Goal: Task Accomplishment & Management: Complete application form

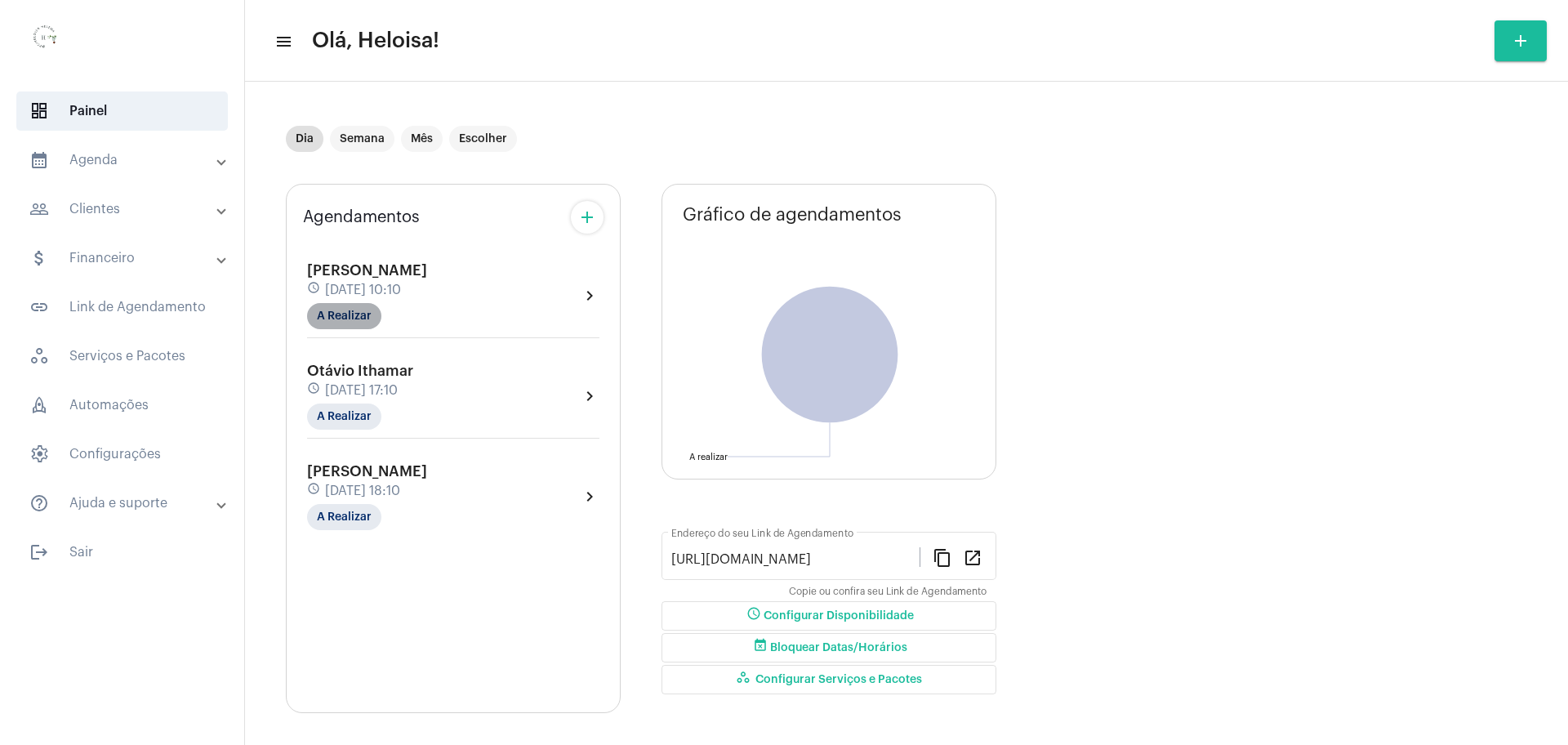
click at [343, 322] on mat-chip "A Realizar" at bounding box center [343, 316] width 75 height 26
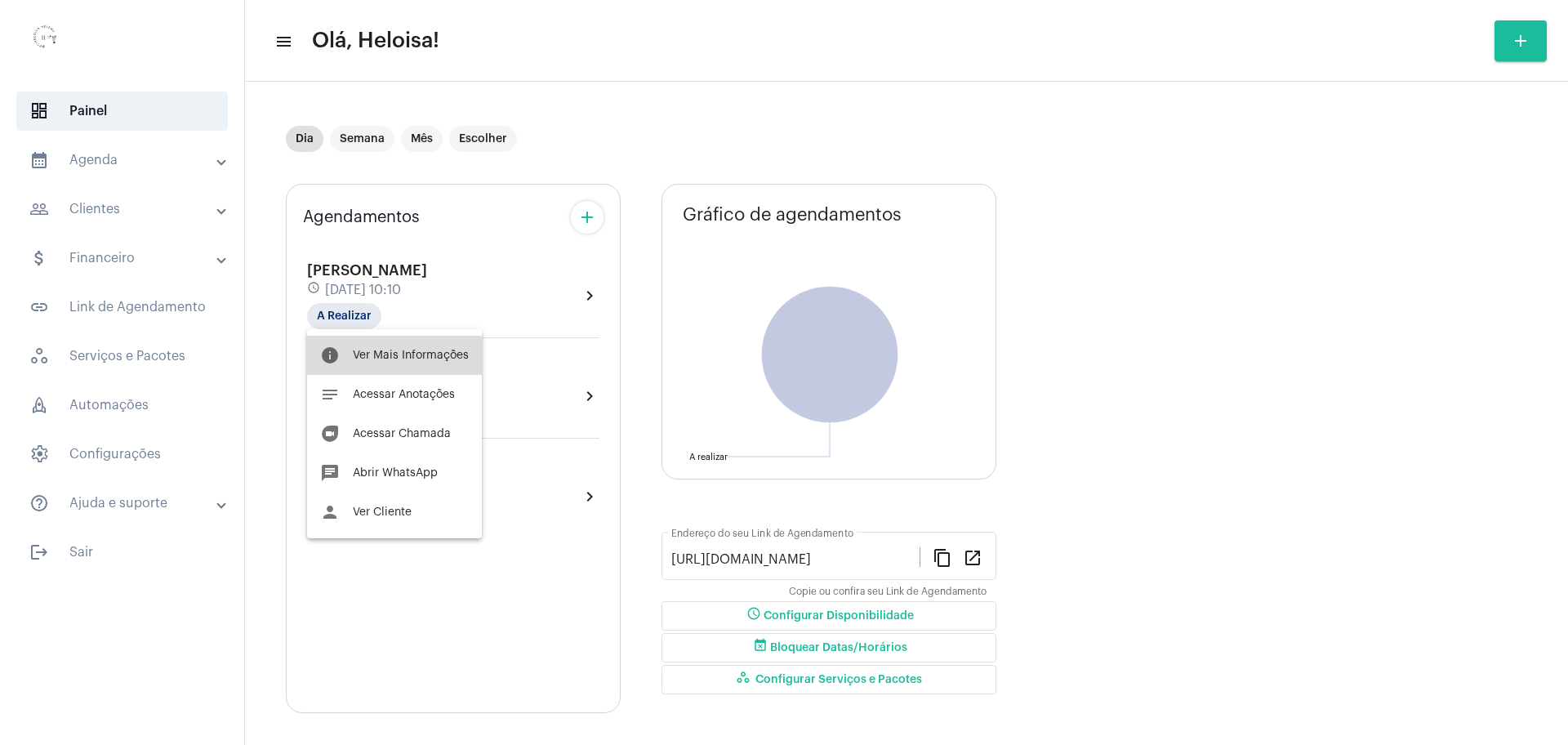
click at [391, 360] on span "Ver Mais Informações" at bounding box center [410, 355] width 116 height 11
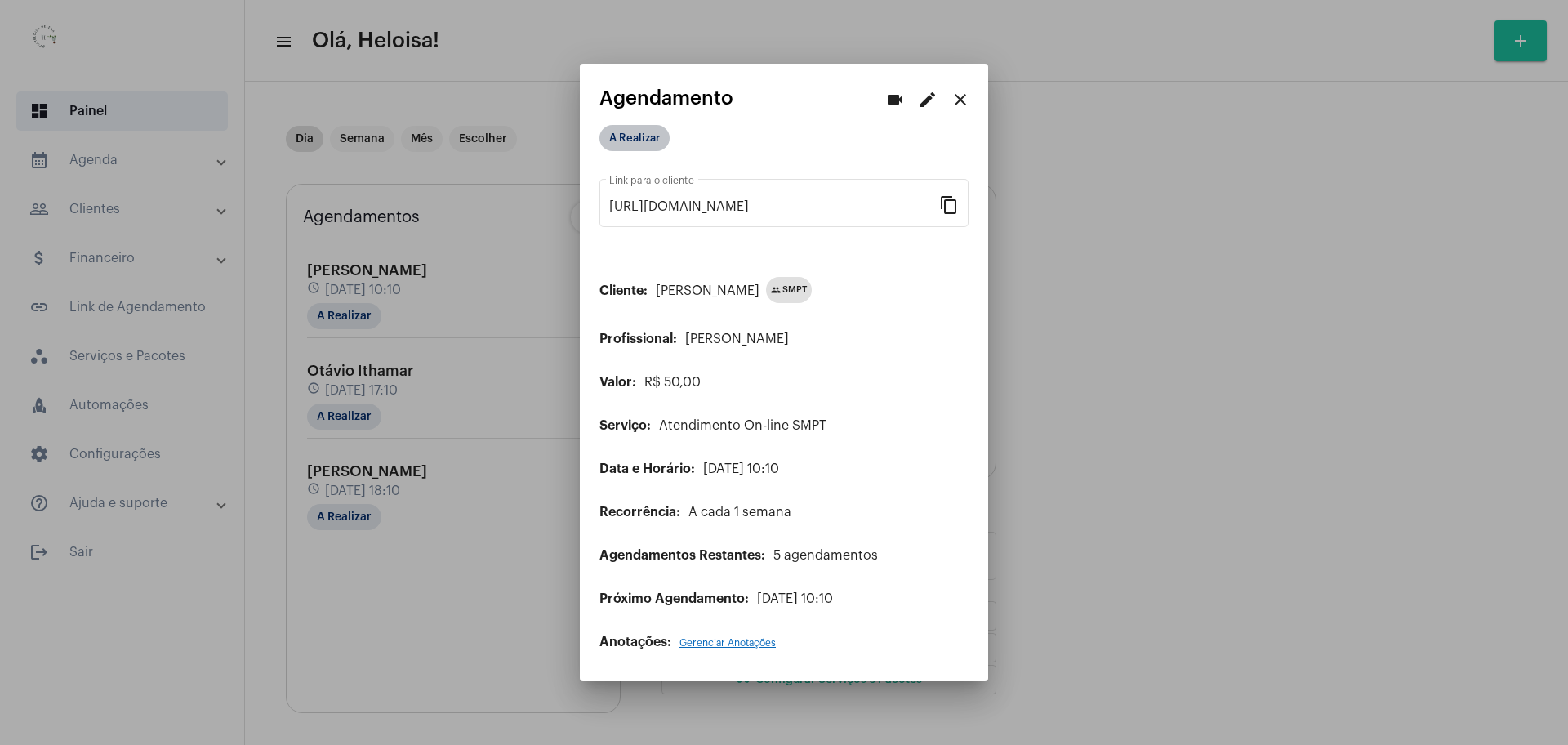
click at [627, 145] on mat-chip "A Realizar" at bounding box center [634, 138] width 71 height 26
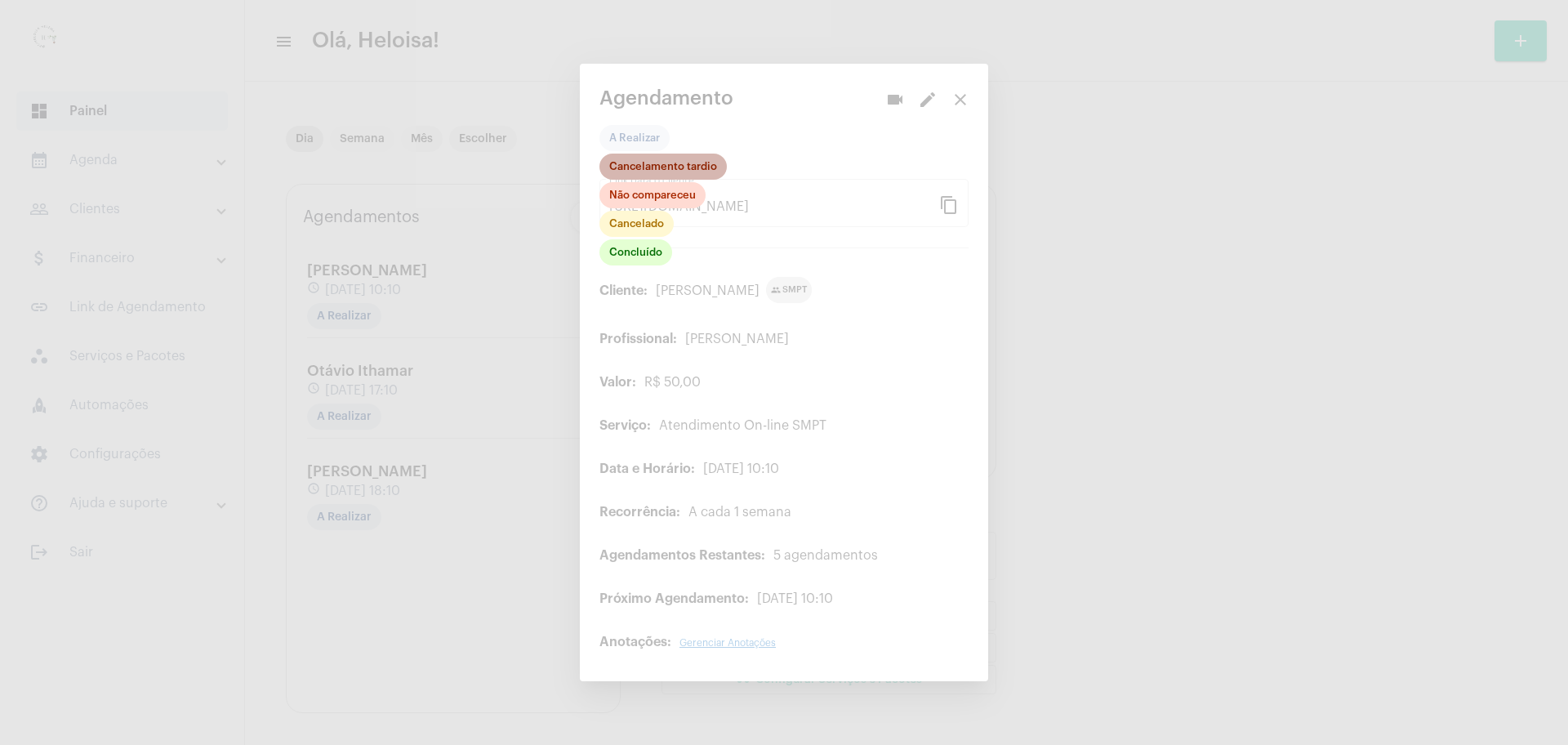
click at [644, 165] on mat-chip "Cancelamento tardio" at bounding box center [663, 166] width 127 height 26
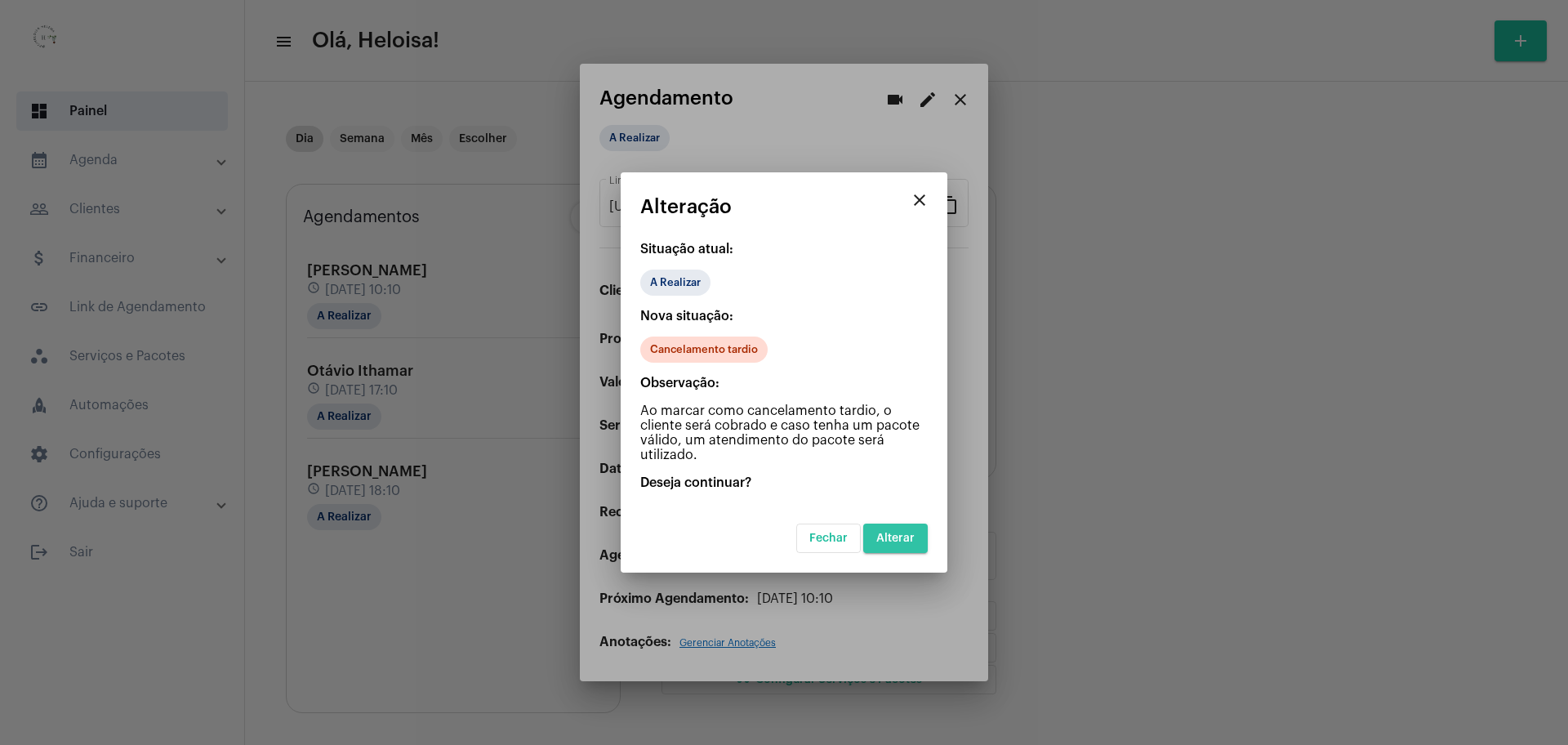
click at [908, 544] on span "Alterar" at bounding box center [895, 538] width 39 height 11
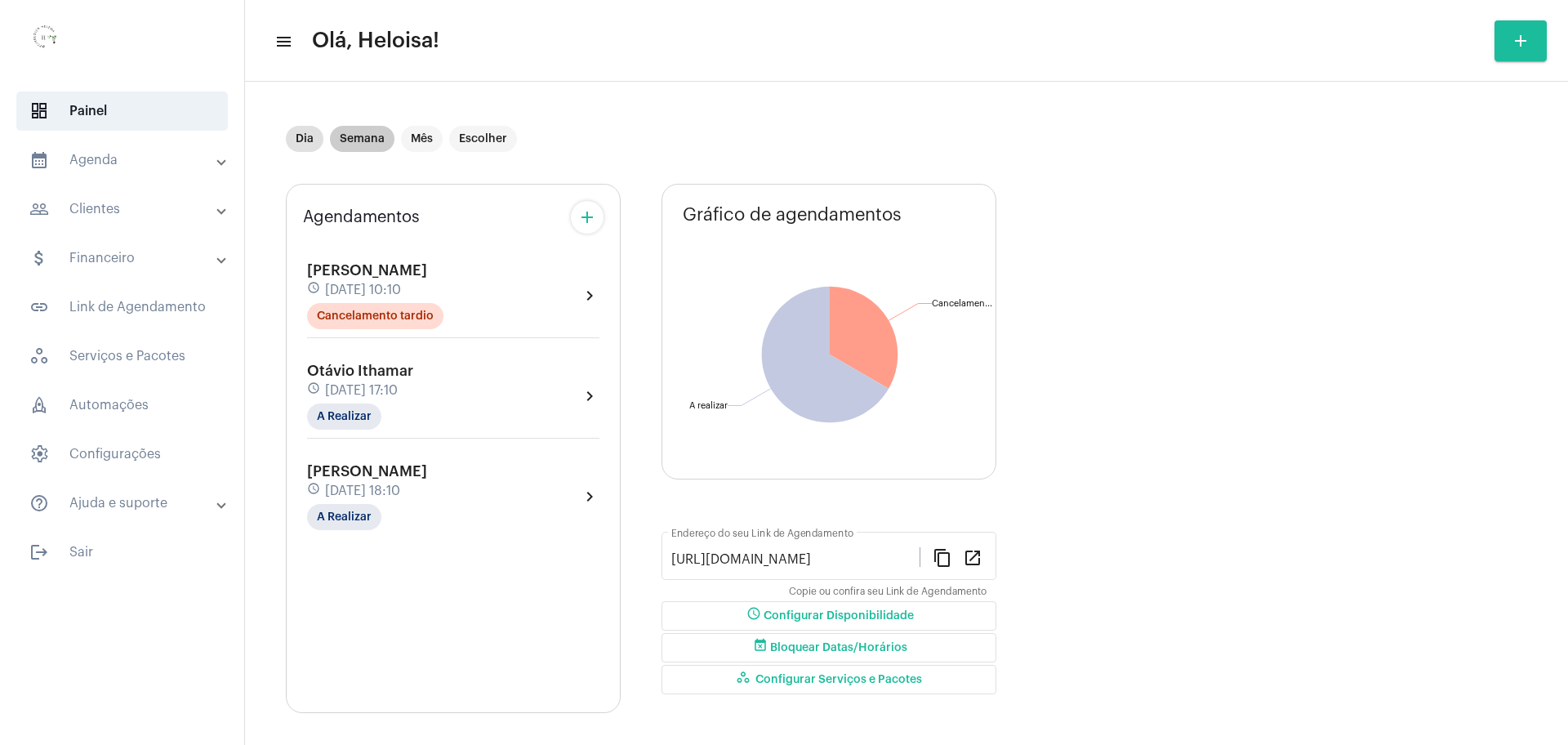
click at [361, 137] on mat-chip "Semana" at bounding box center [361, 138] width 65 height 26
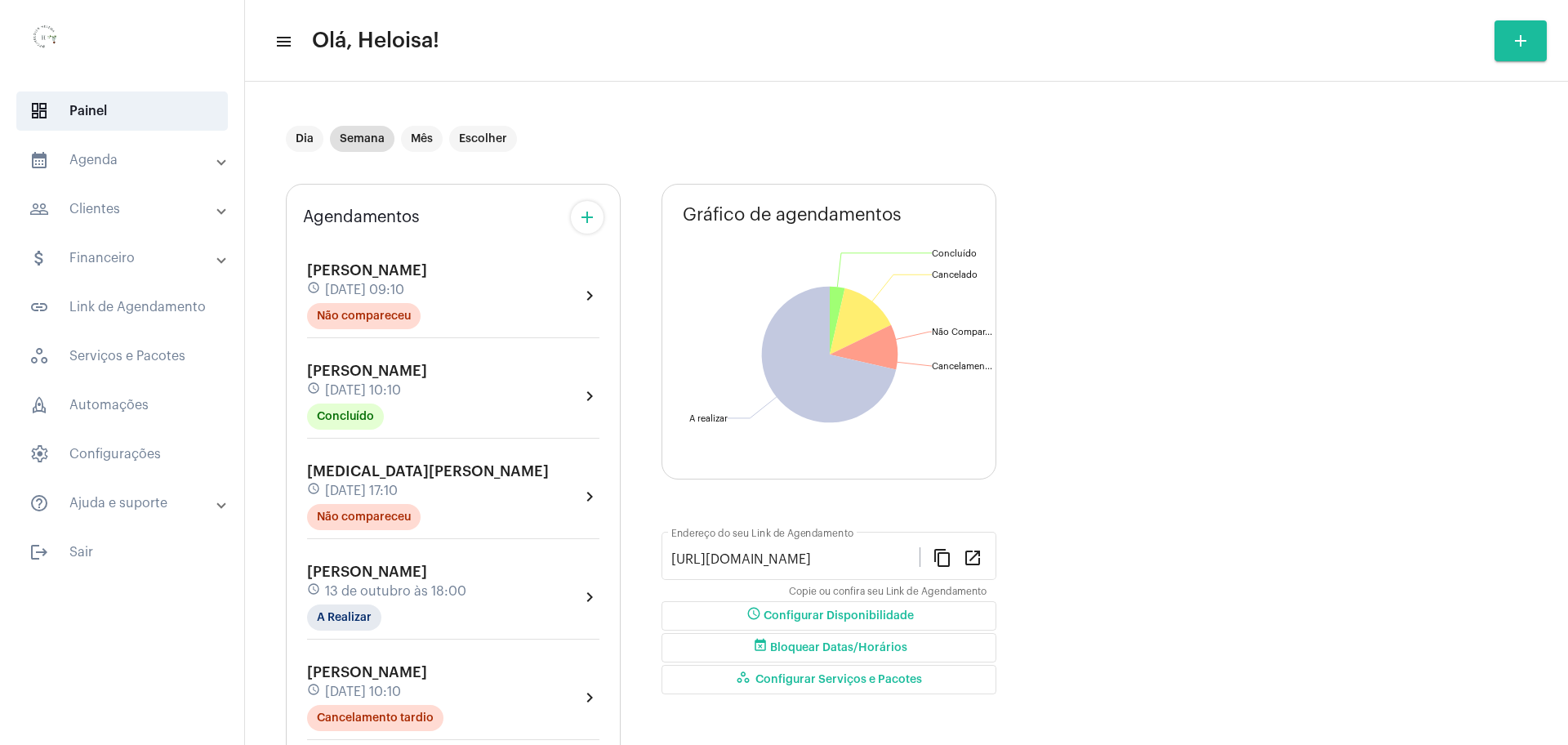
click at [328, 634] on div "[PERSON_NAME] schedule [DATE] 18:00 A Realizar chevron_right" at bounding box center [453, 602] width 301 height 85
click at [333, 618] on mat-chip "A Realizar" at bounding box center [343, 618] width 75 height 26
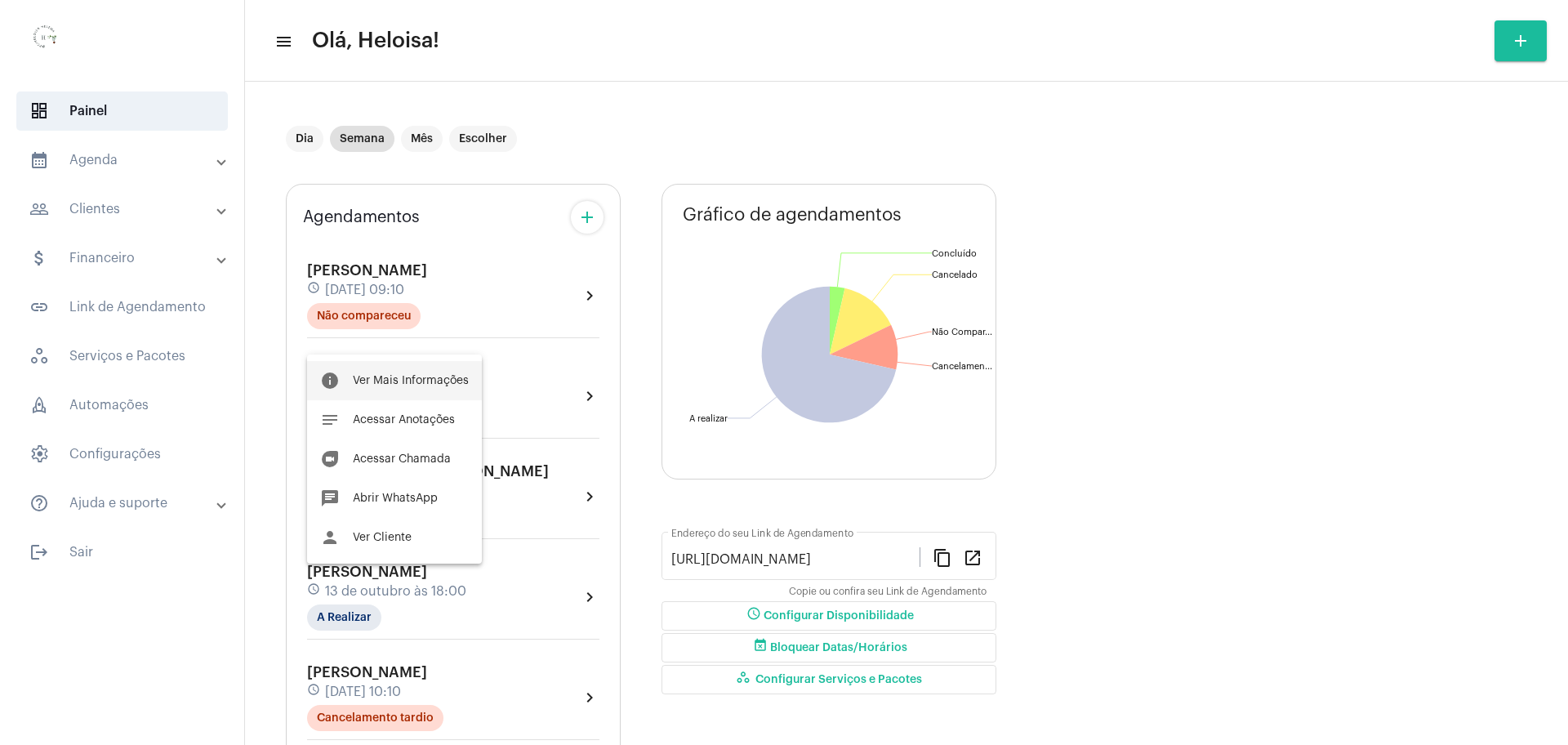
click at [405, 387] on button "info Ver Mais Informações" at bounding box center [394, 380] width 175 height 39
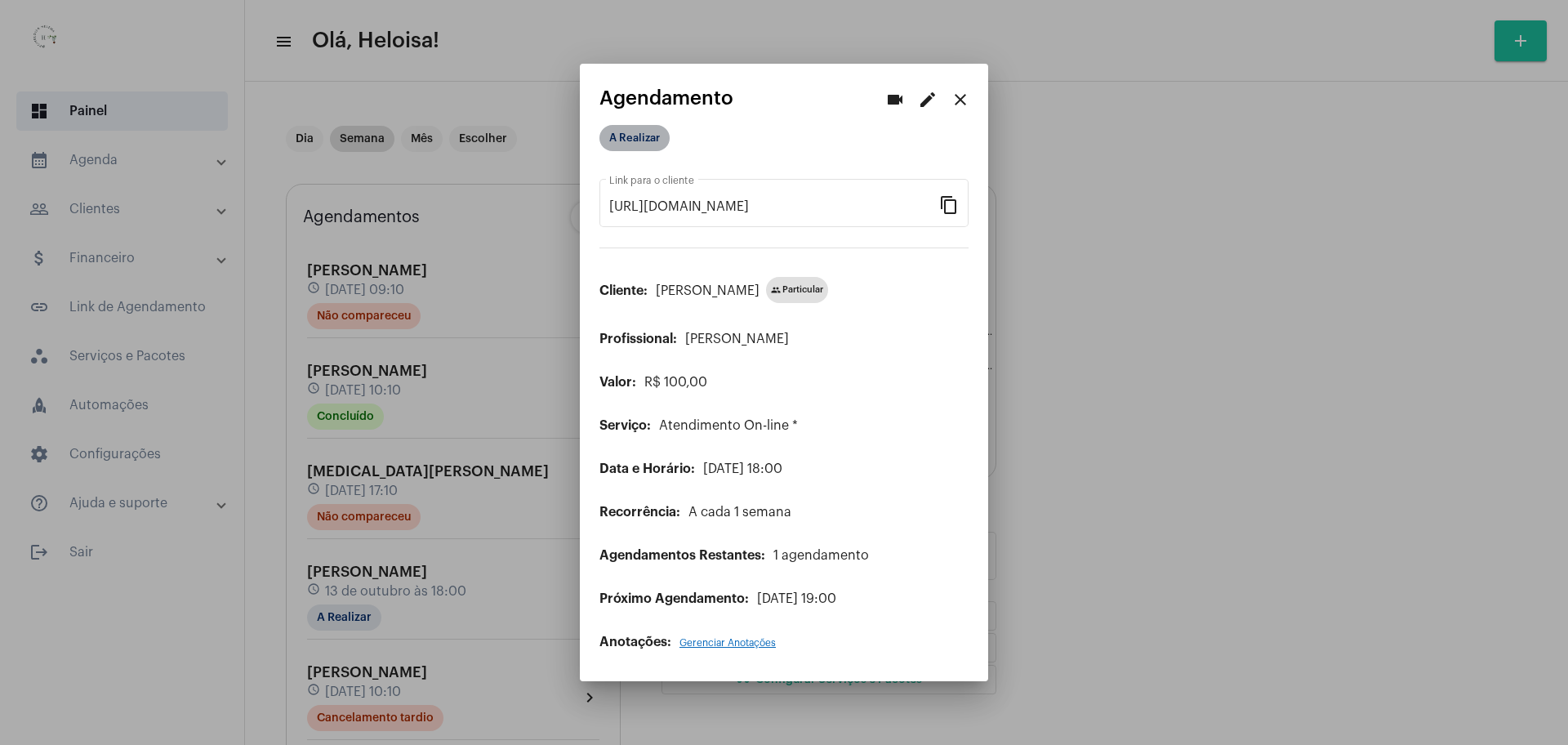
click at [636, 144] on mat-chip "A Realizar" at bounding box center [634, 138] width 71 height 26
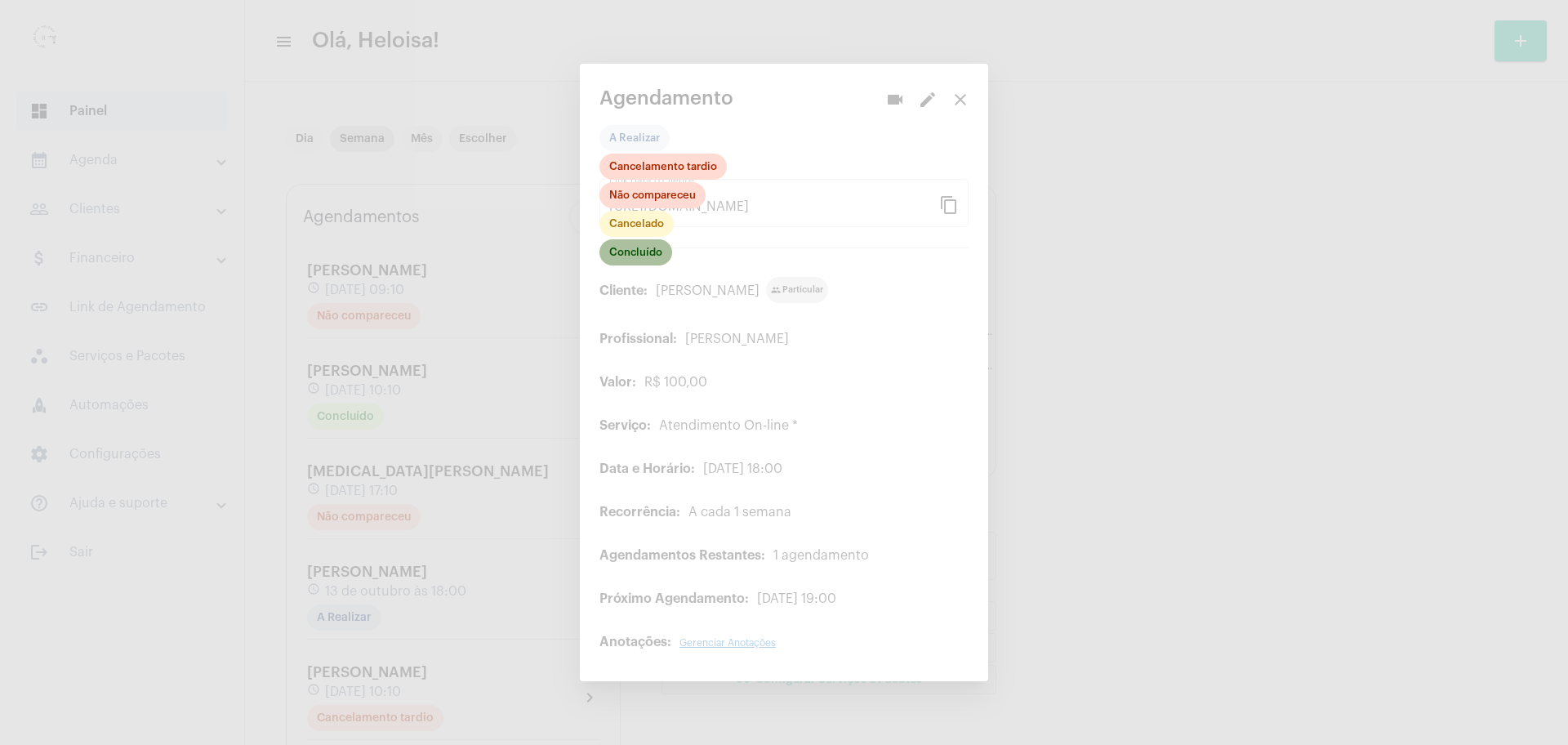
click at [630, 248] on mat-chip "Concluído" at bounding box center [635, 252] width 73 height 26
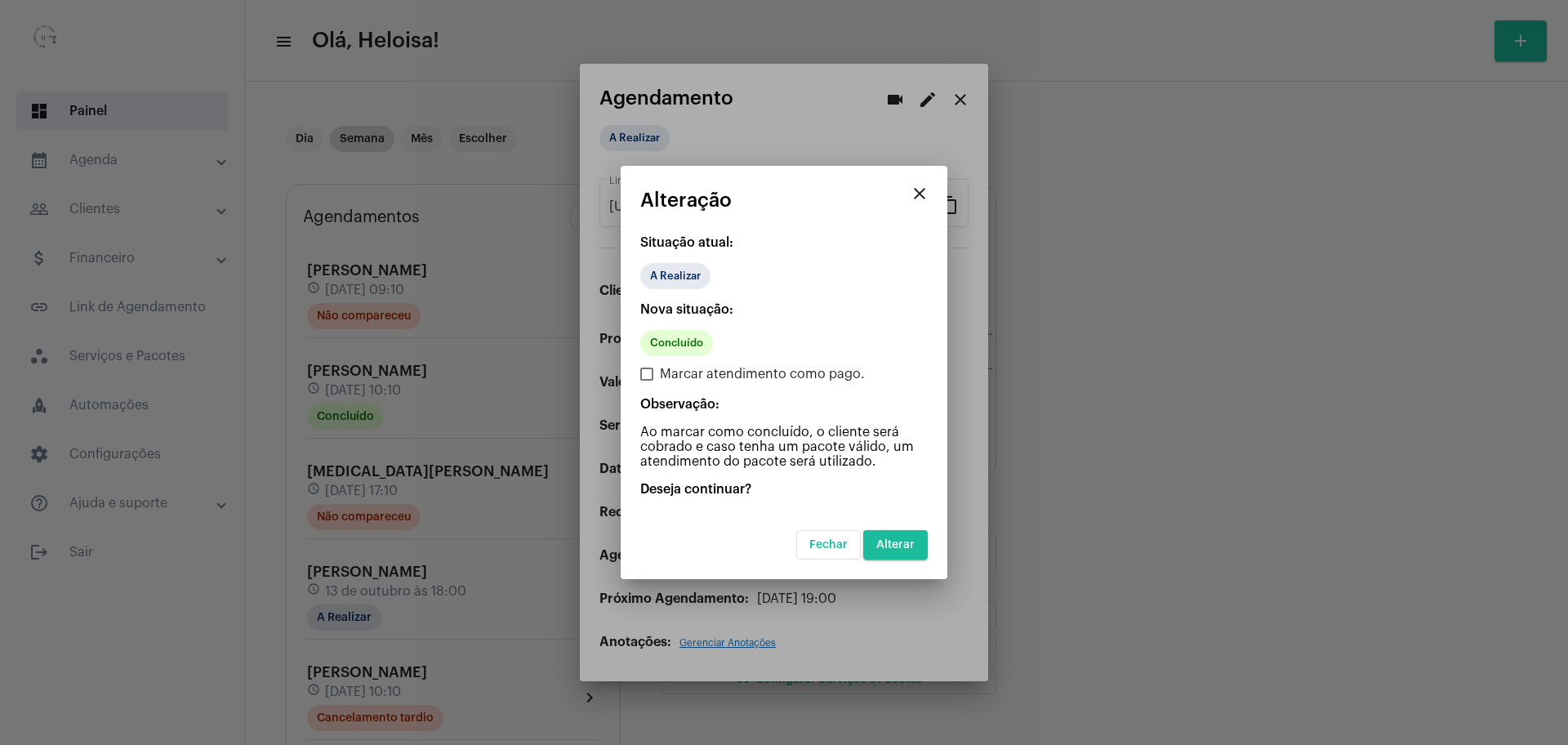
click at [912, 549] on span "Alterar" at bounding box center [895, 545] width 39 height 11
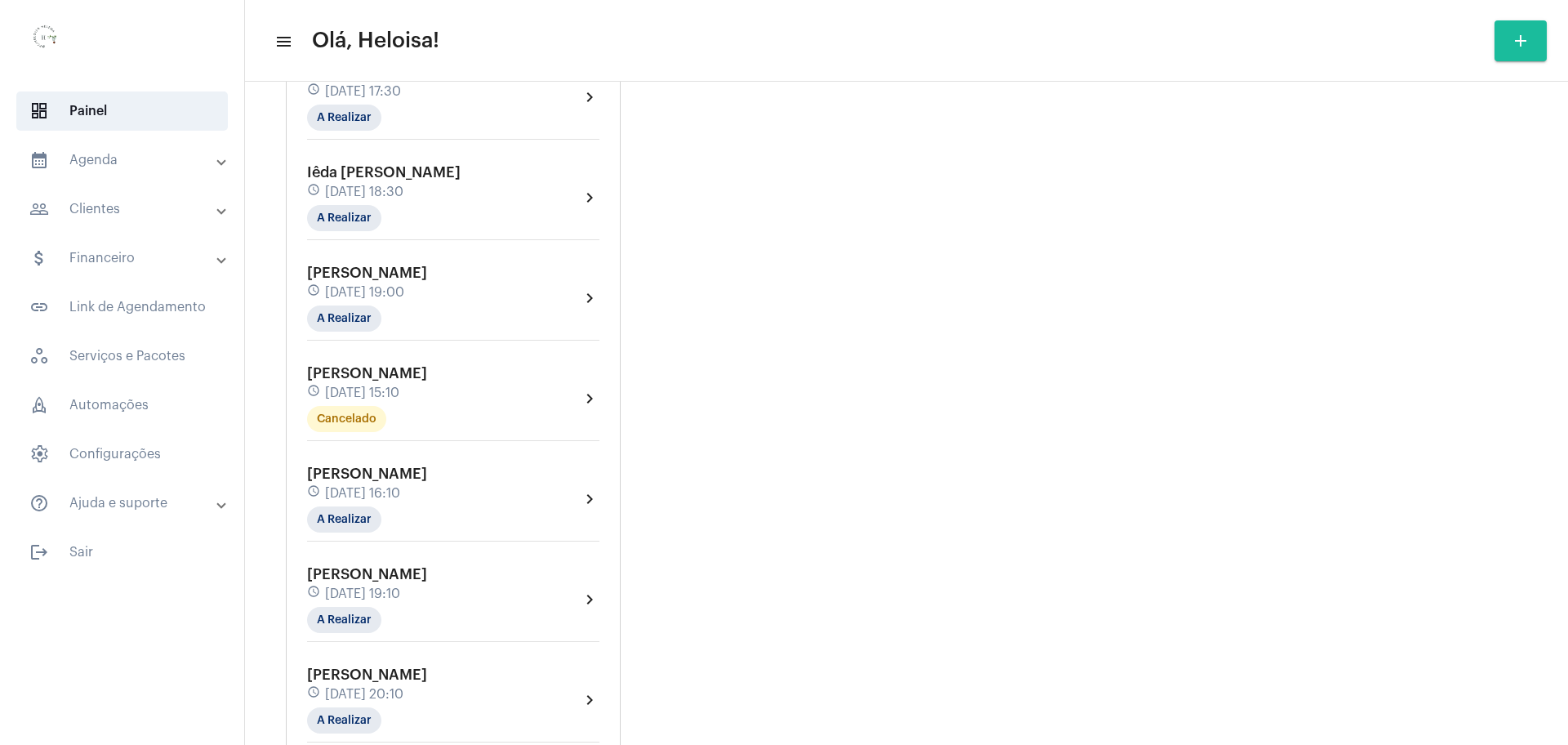
scroll to position [2043, 0]
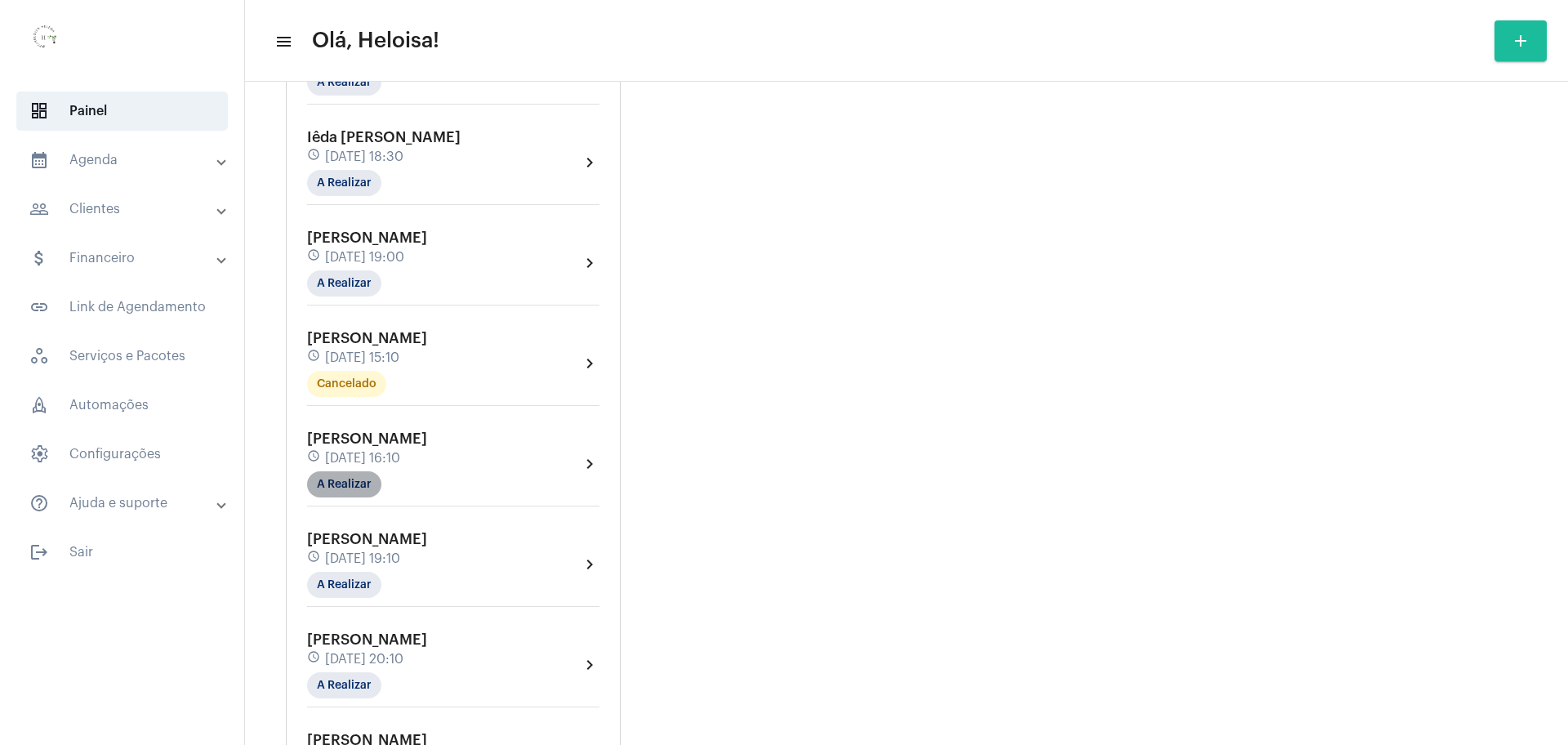
click at [350, 494] on mat-chip "A Realizar" at bounding box center [343, 484] width 75 height 26
click at [355, 462] on span "[DATE] 16:10" at bounding box center [362, 458] width 75 height 15
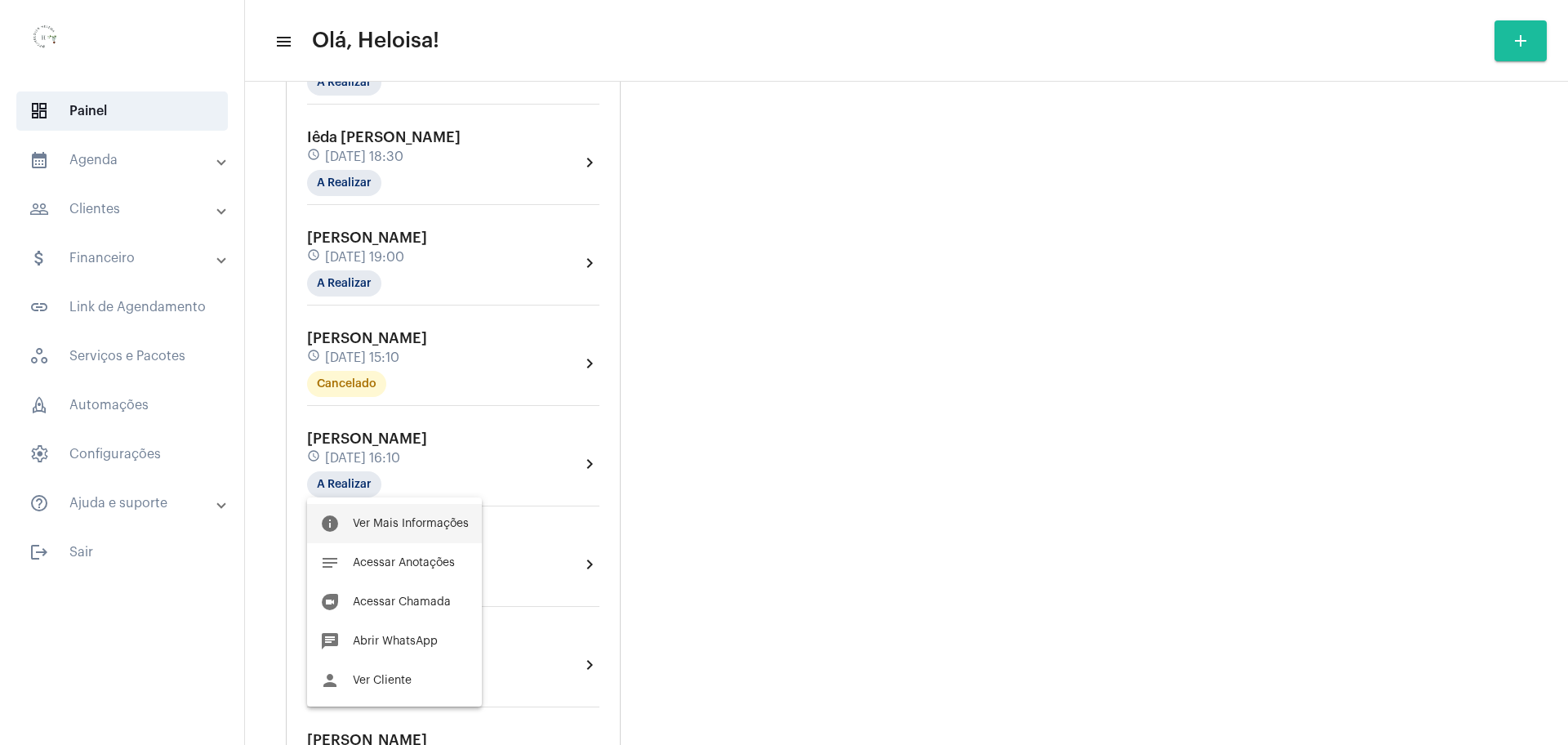
click at [370, 530] on button "info Ver Mais Informações" at bounding box center [394, 523] width 175 height 39
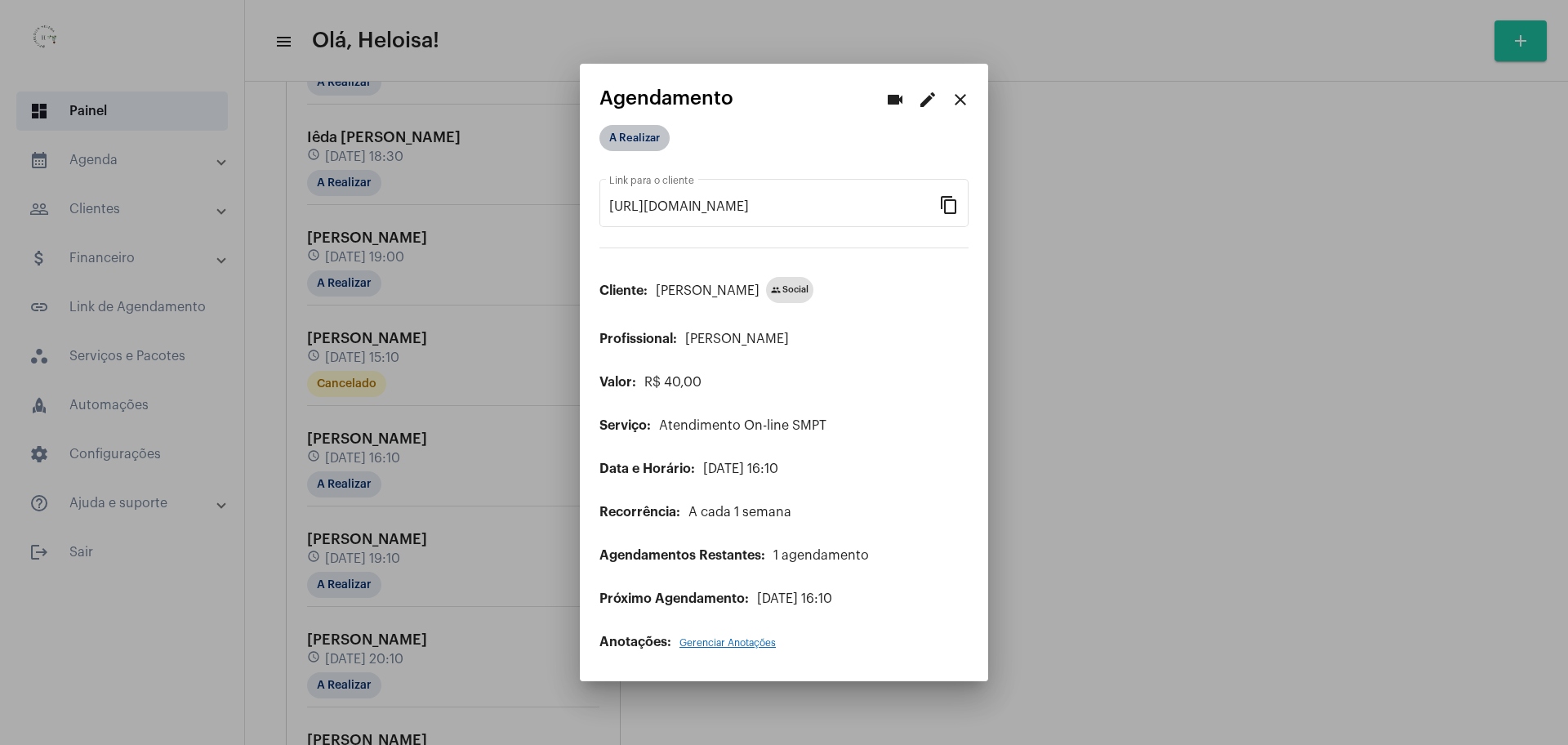
click at [612, 132] on mat-chip "A Realizar" at bounding box center [634, 138] width 71 height 26
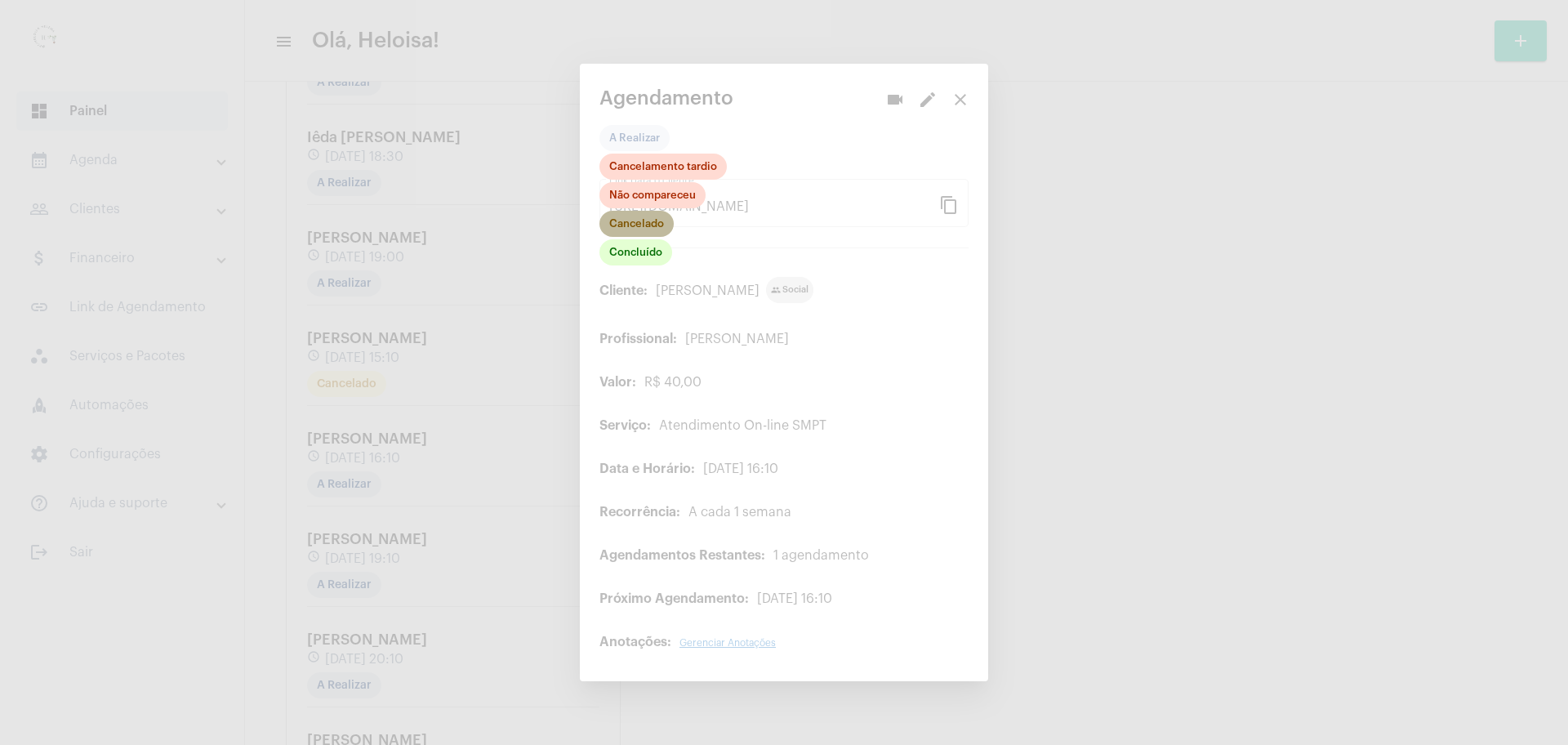
click at [647, 222] on mat-chip "Cancelado" at bounding box center [636, 224] width 75 height 26
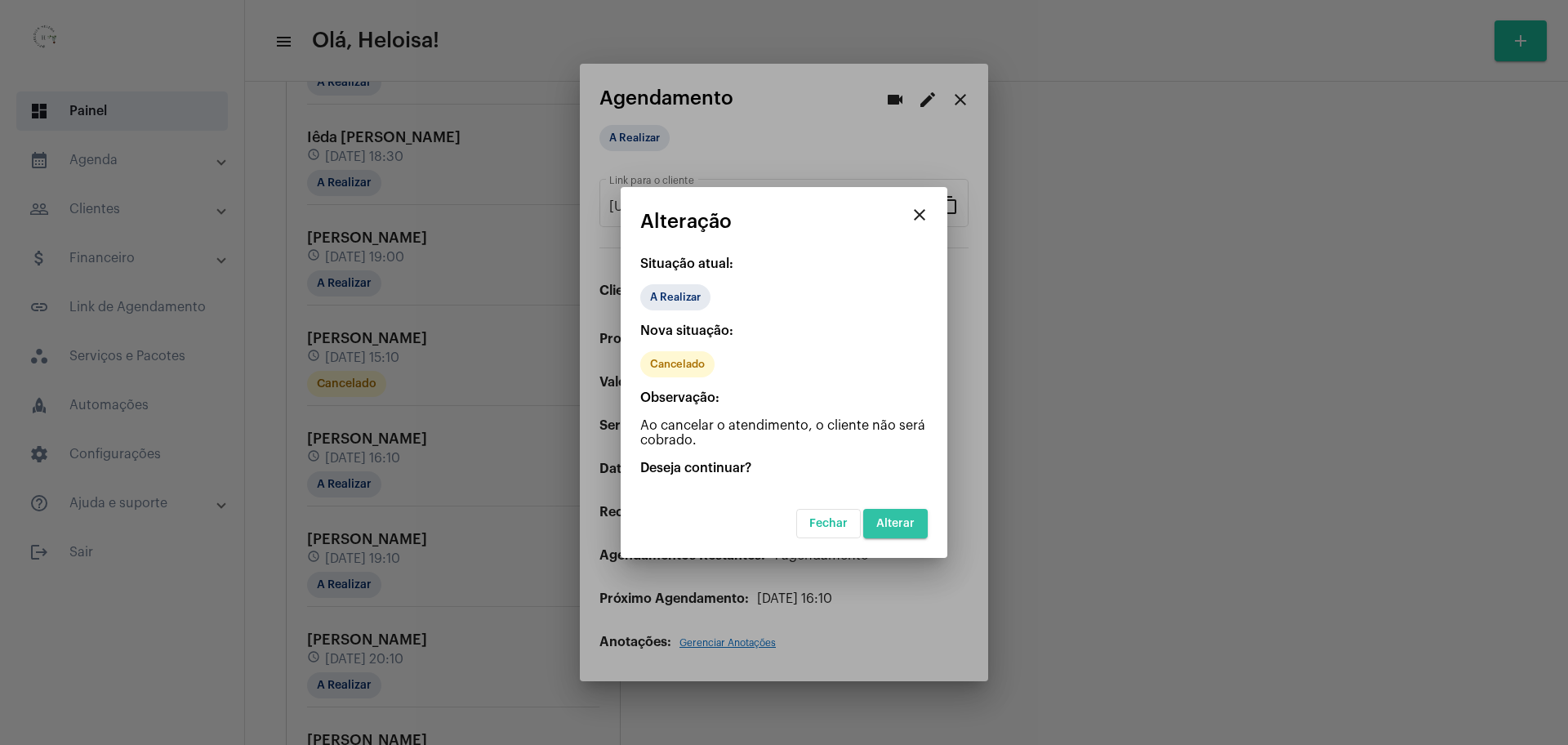
click at [915, 517] on button "Alterar" at bounding box center [895, 524] width 65 height 30
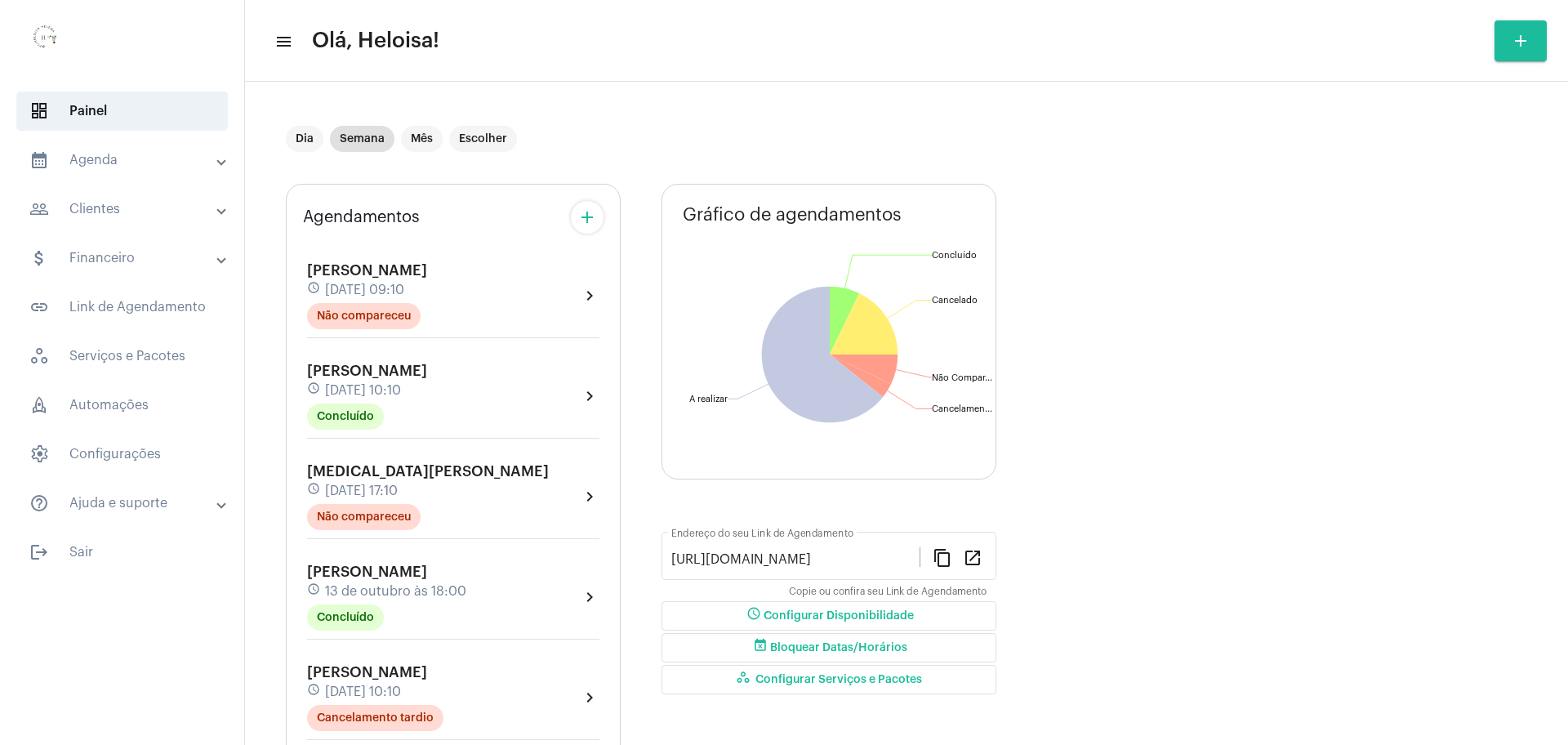
click at [590, 211] on button "add" at bounding box center [587, 217] width 33 height 33
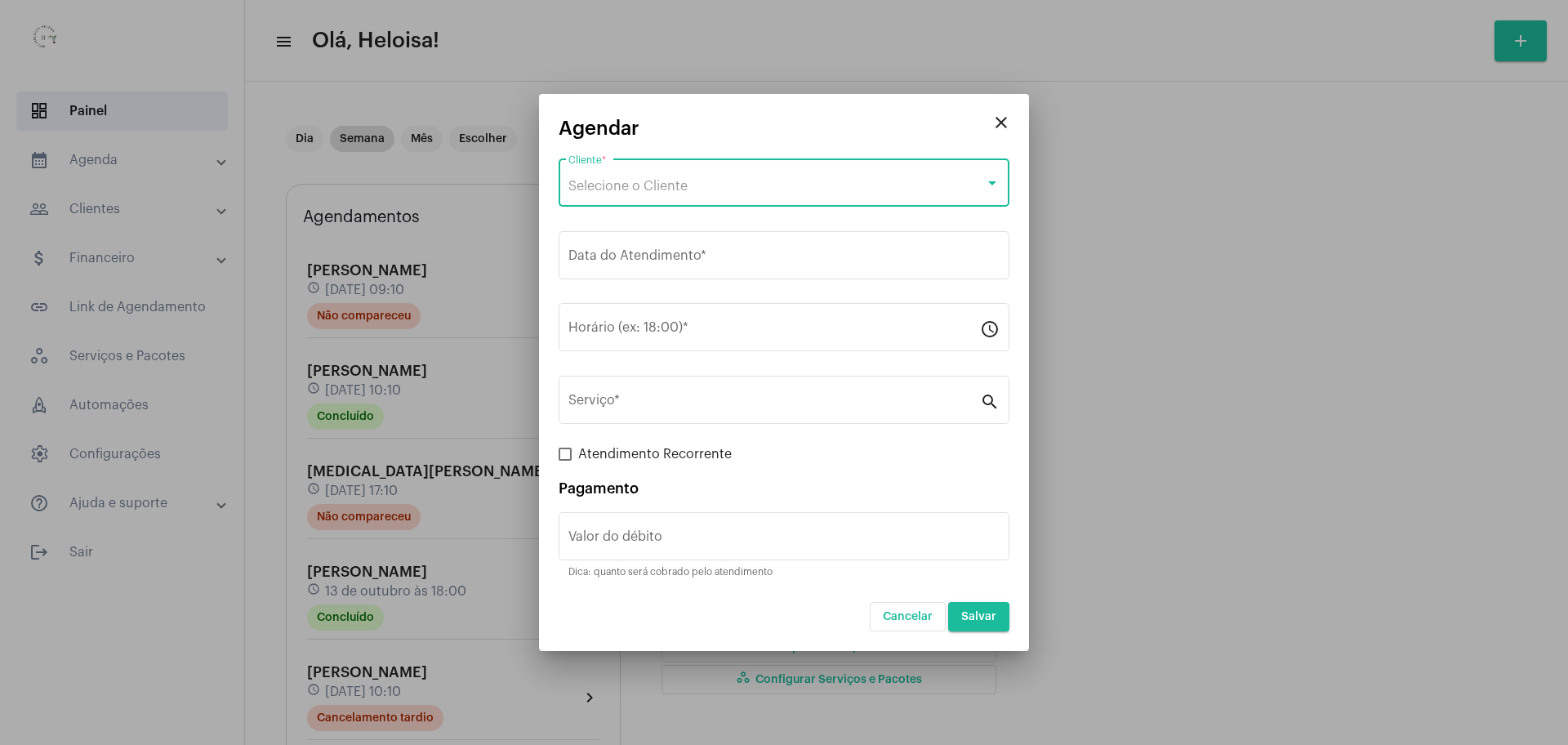
click at [646, 188] on span "Selecione o Cliente" at bounding box center [628, 186] width 119 height 13
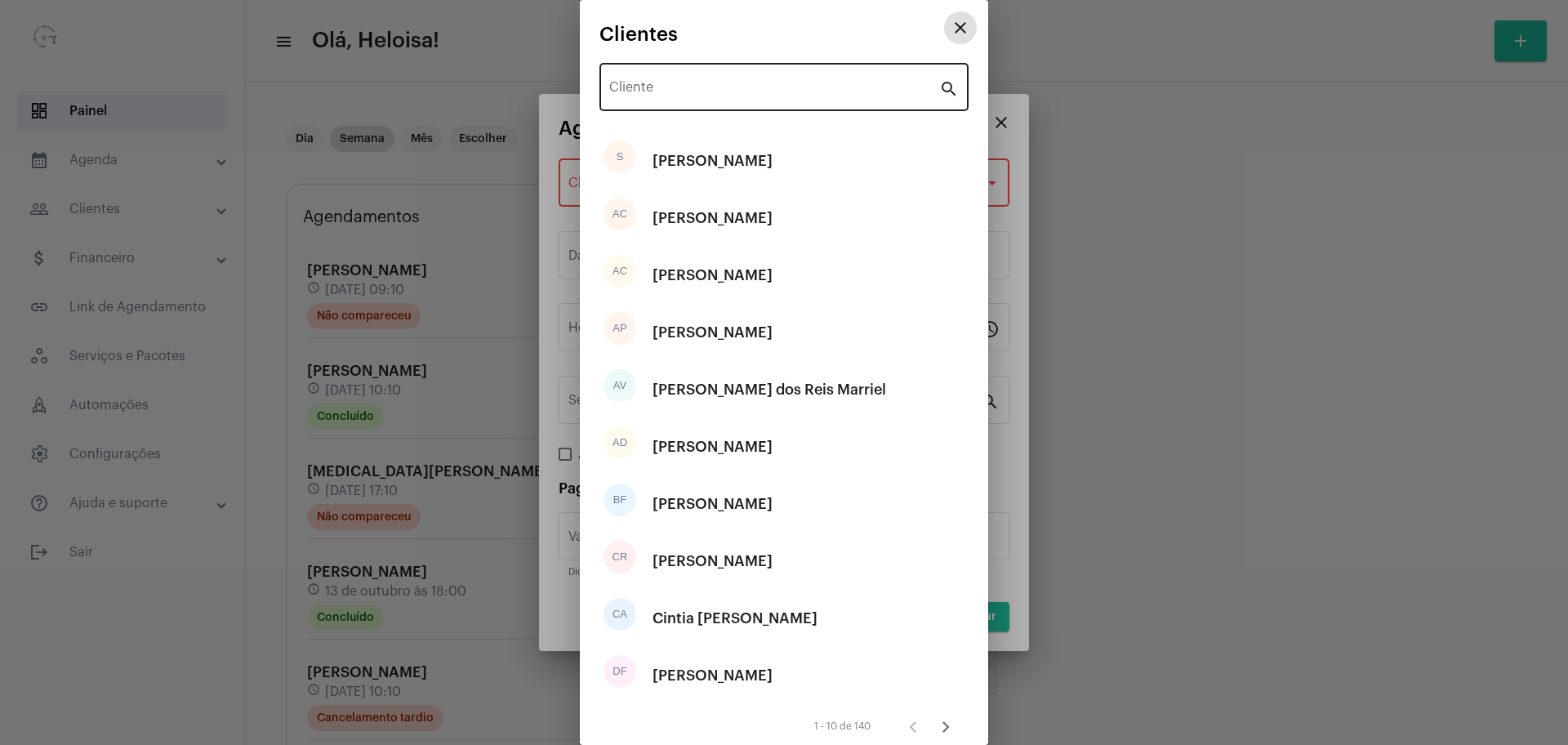
click at [657, 85] on input "Cliente" at bounding box center [774, 91] width 330 height 15
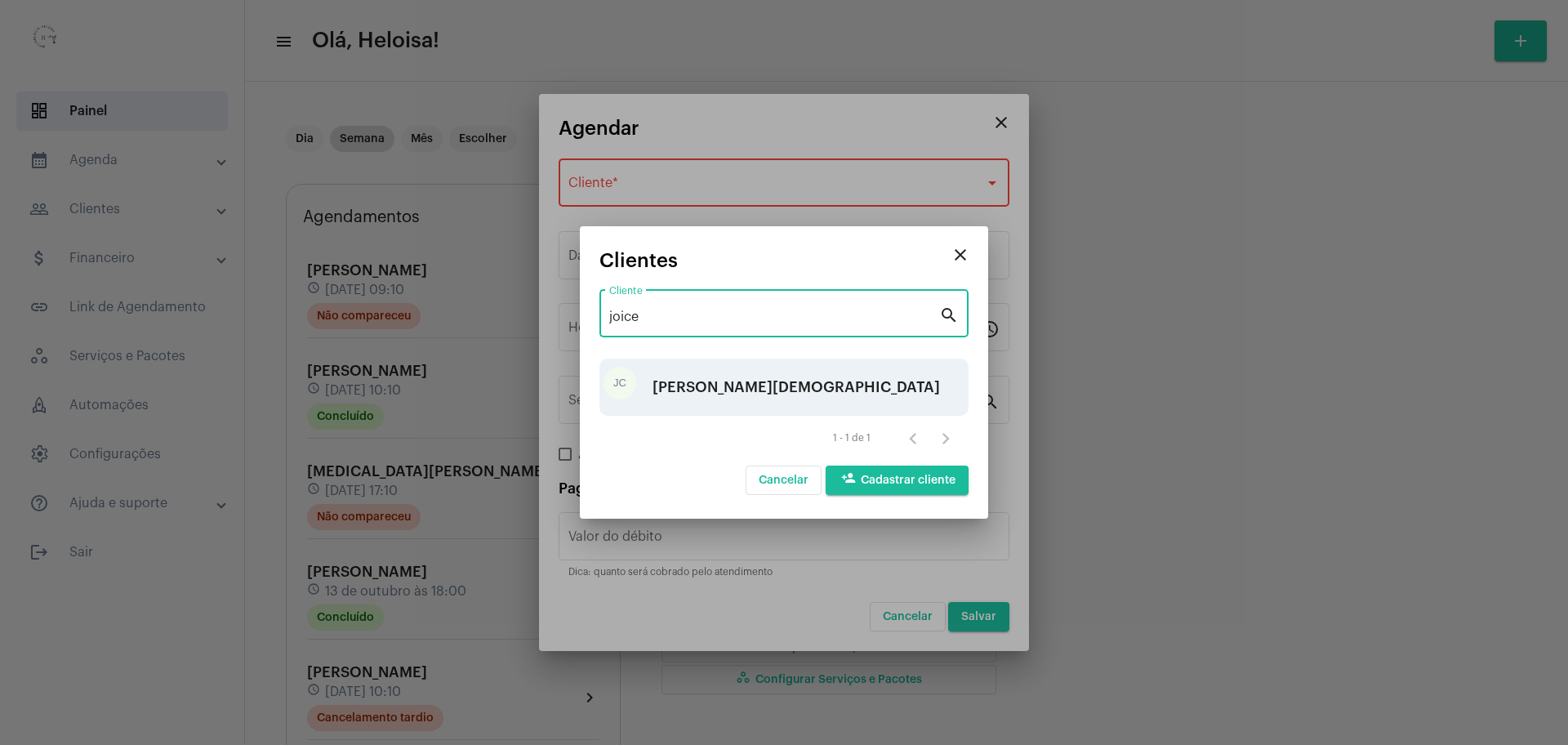
type input "joice"
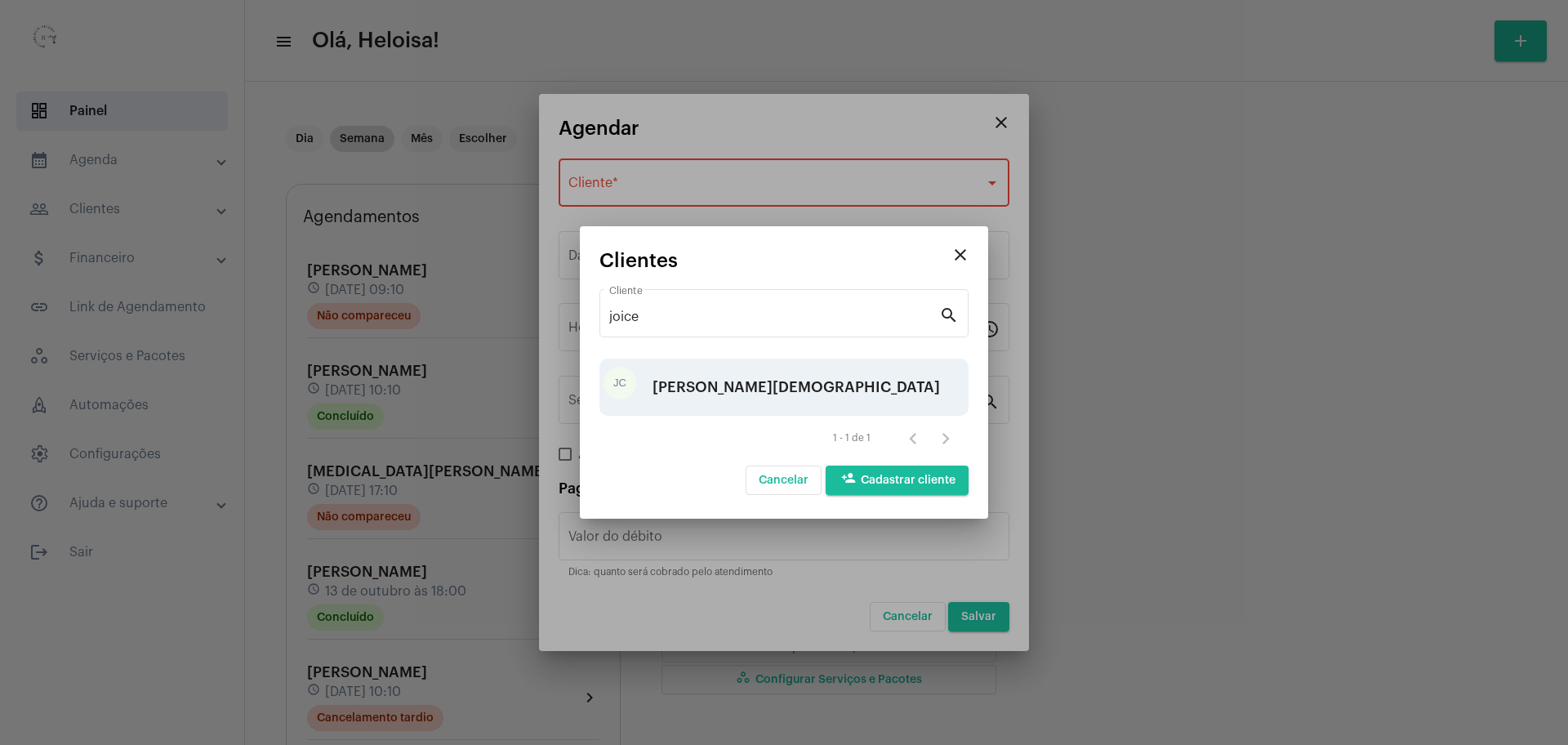
click at [683, 389] on div "[PERSON_NAME][DEMOGRAPHIC_DATA]" at bounding box center [796, 386] width 288 height 49
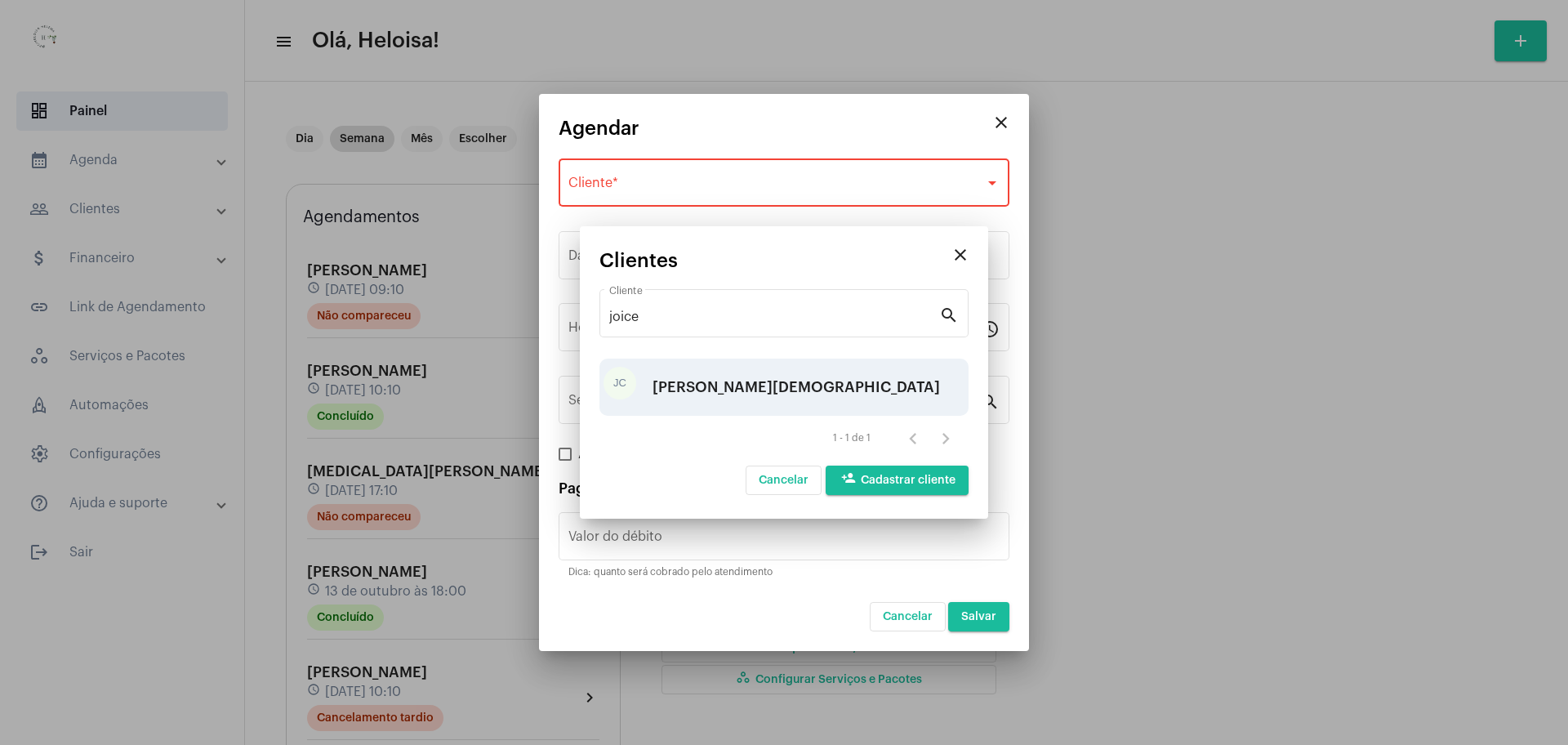
type input "R$"
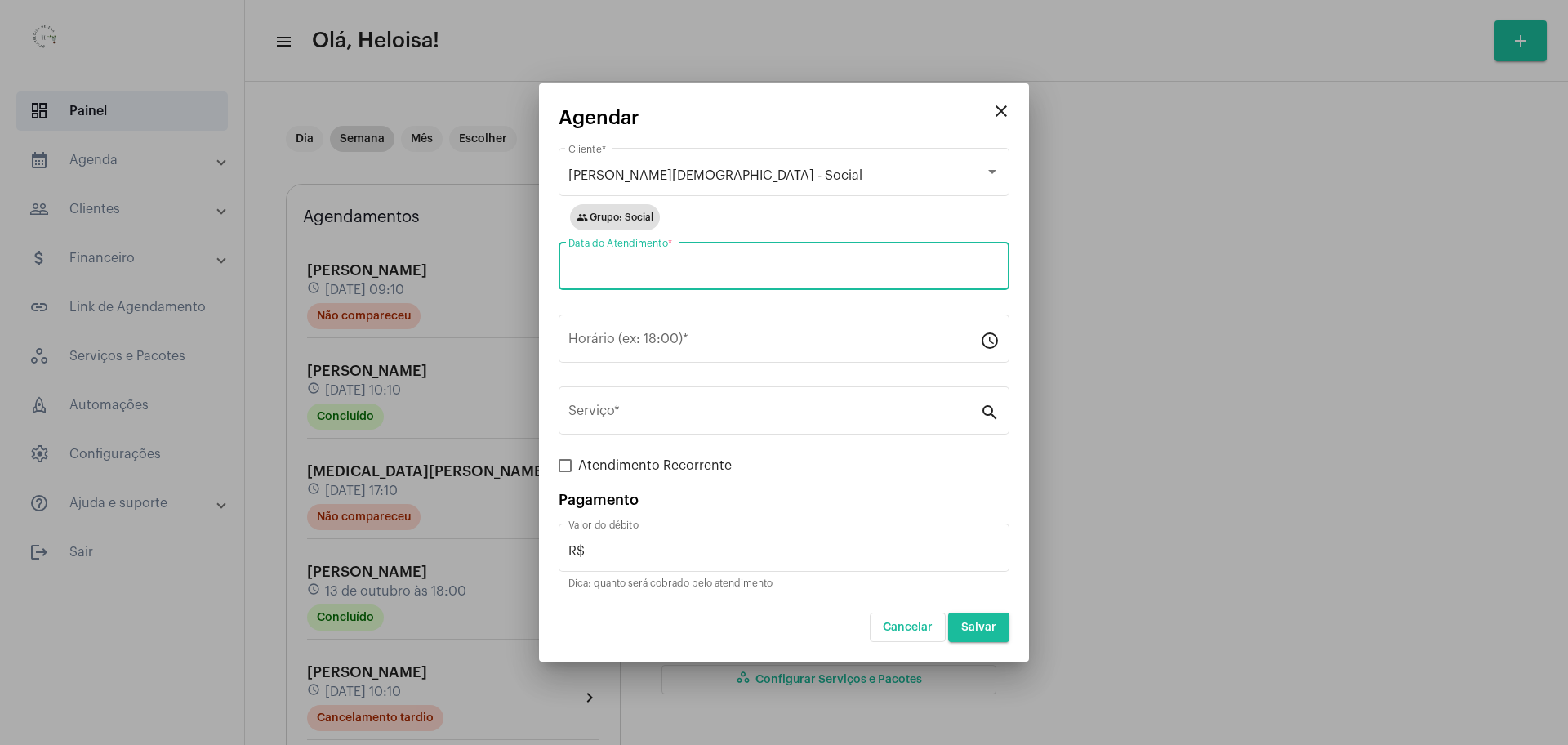
click at [647, 273] on input "Data do Atendimento *" at bounding box center [784, 269] width 431 height 15
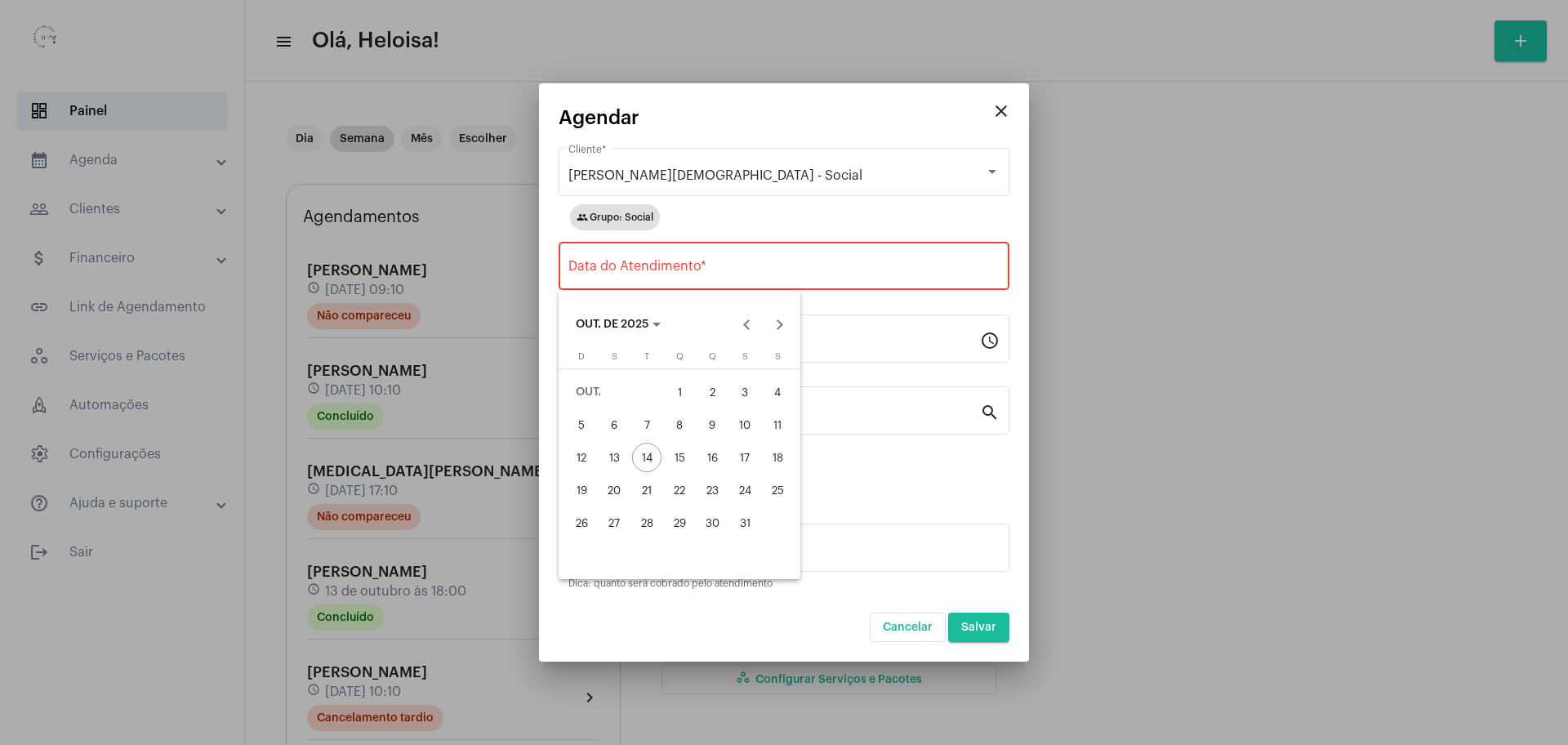
click at [708, 466] on div "16" at bounding box center [713, 458] width 30 height 30
type input "[DATE]"
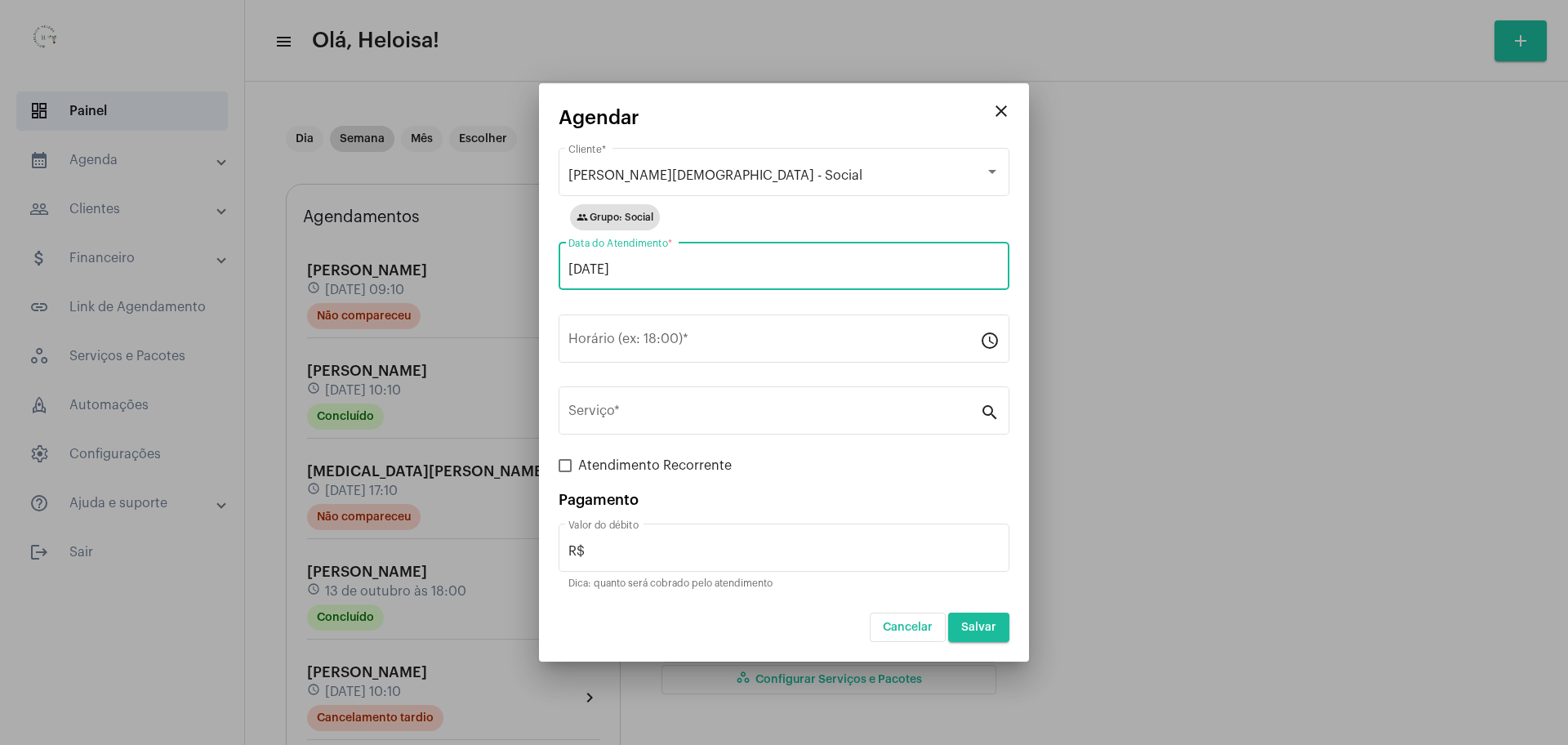
click at [689, 257] on div "[DATE] Data do Atendimento *" at bounding box center [784, 265] width 431 height 52
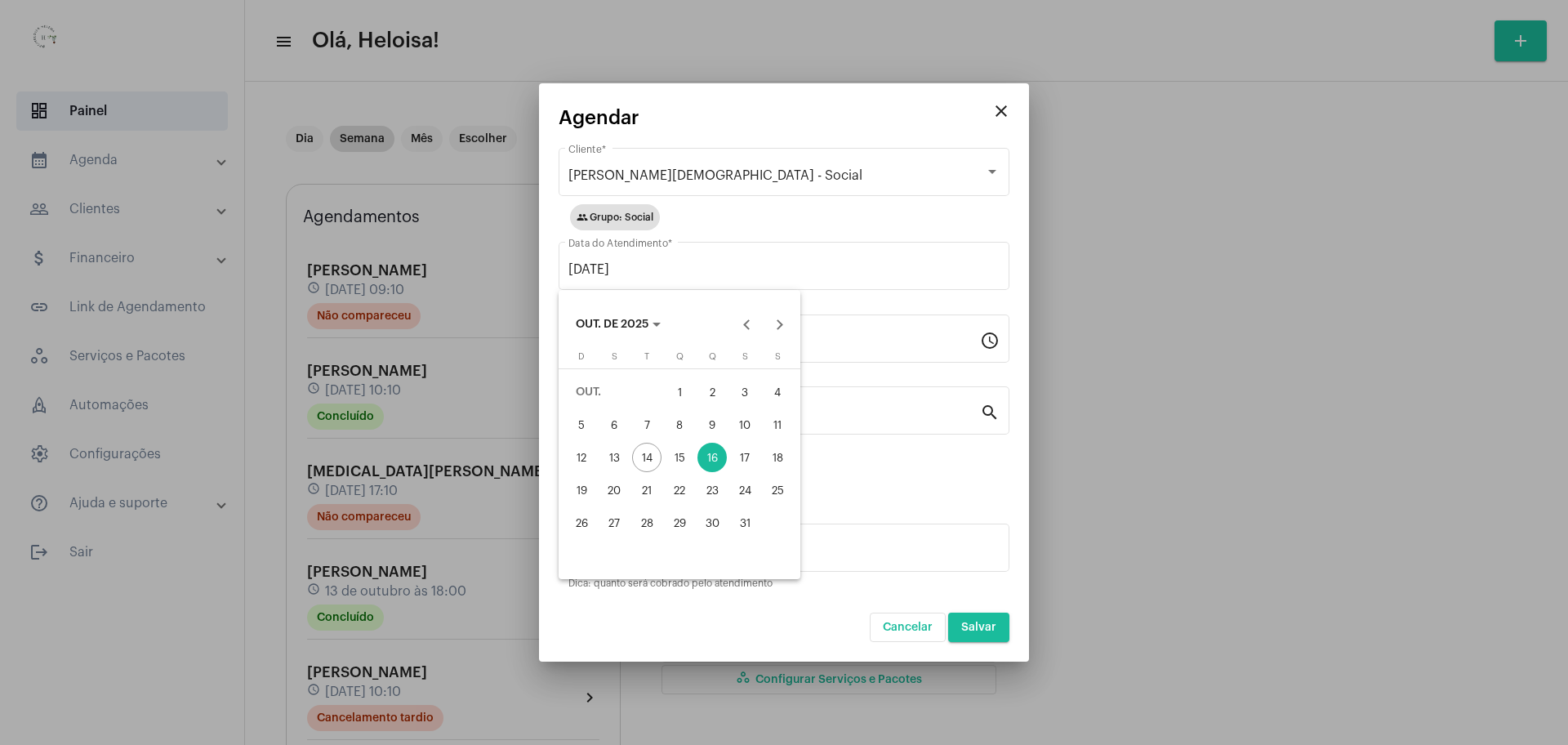
click at [858, 341] on div at bounding box center [784, 372] width 1568 height 745
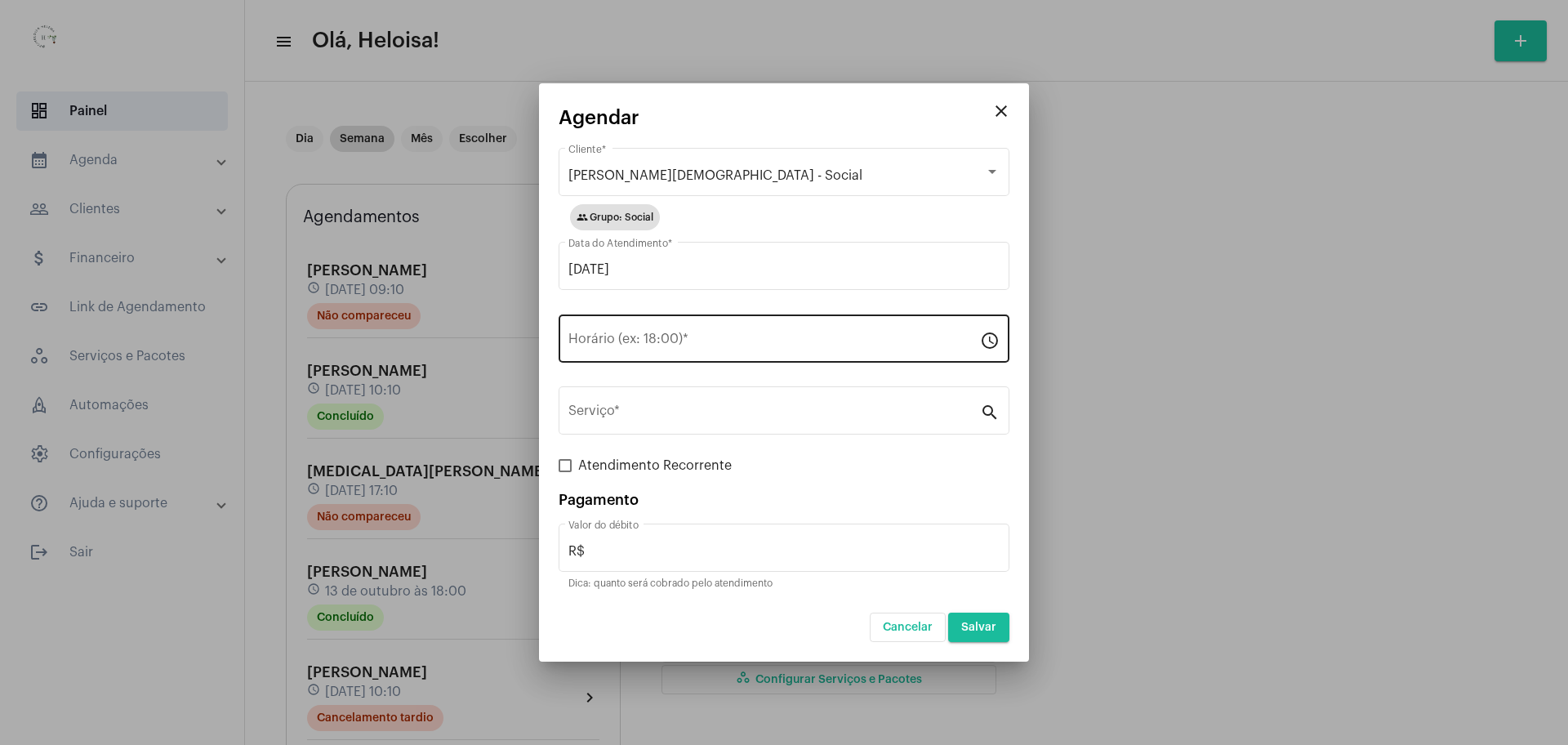
click at [816, 333] on div "Horário (ex: 18:00) *" at bounding box center [775, 338] width 412 height 52
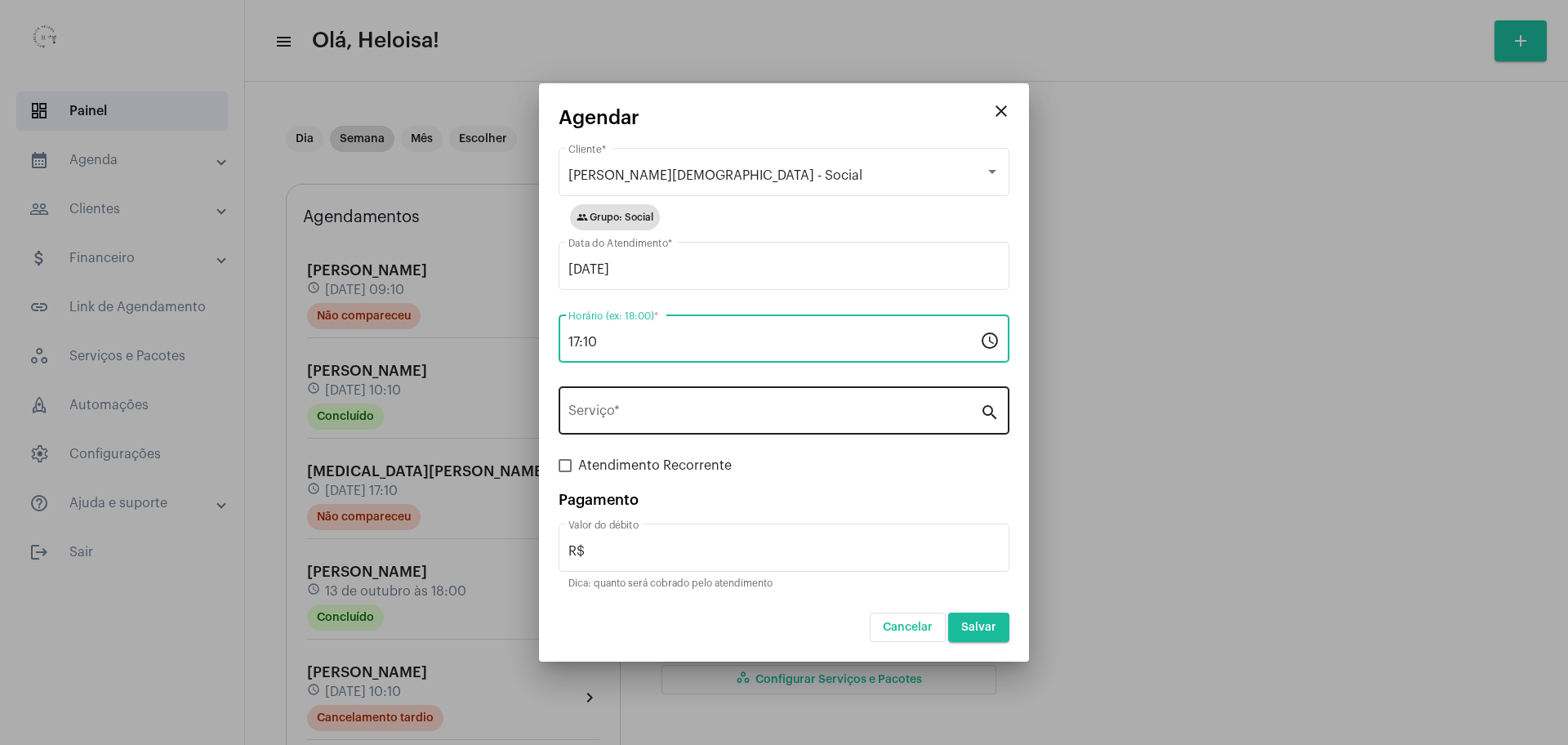
type input "17:10"
click at [794, 400] on div "Serviço *" at bounding box center [775, 409] width 412 height 52
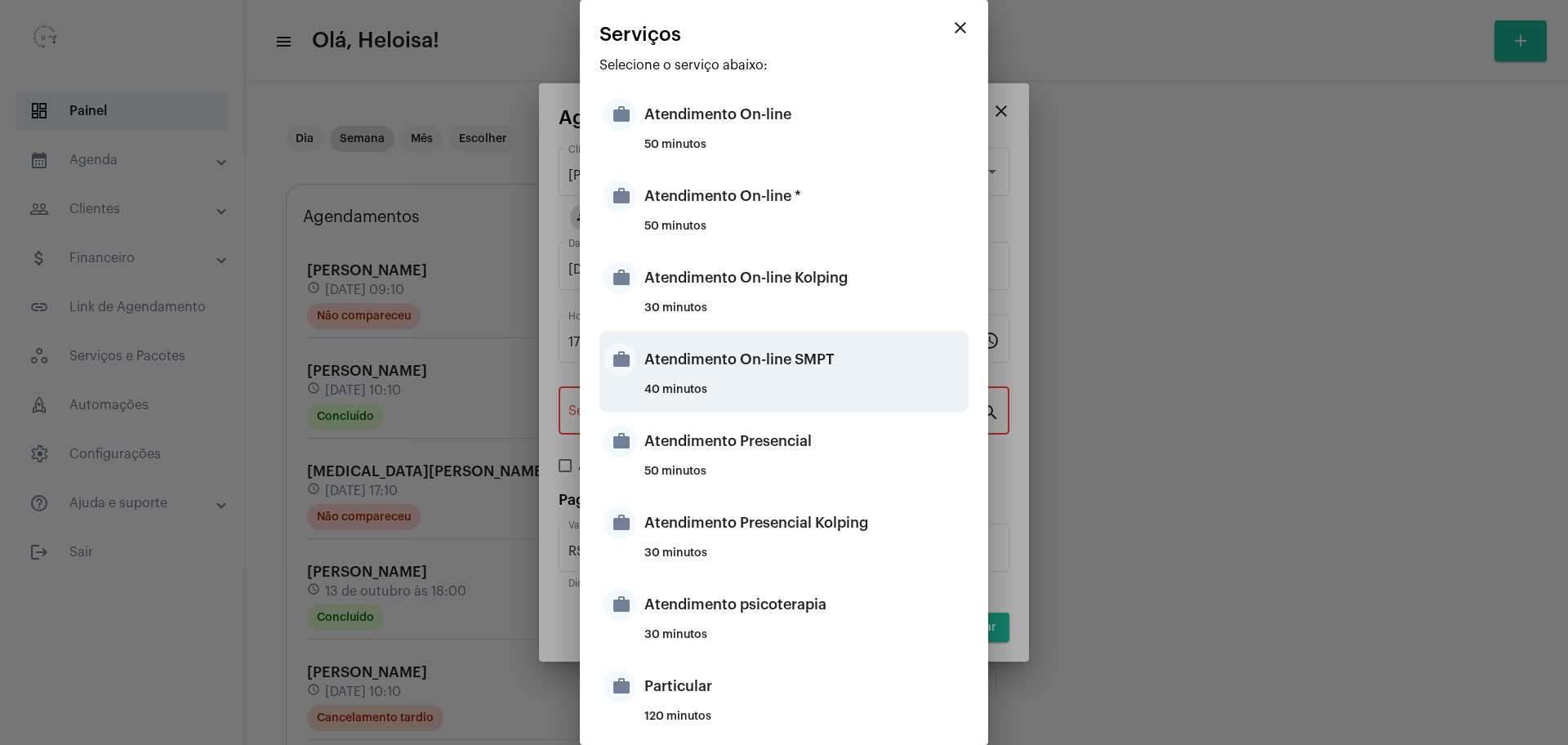
click at [820, 373] on div "Atendimento On-line SMPT" at bounding box center [804, 359] width 321 height 49
type input "Atendimento On-line SMPT"
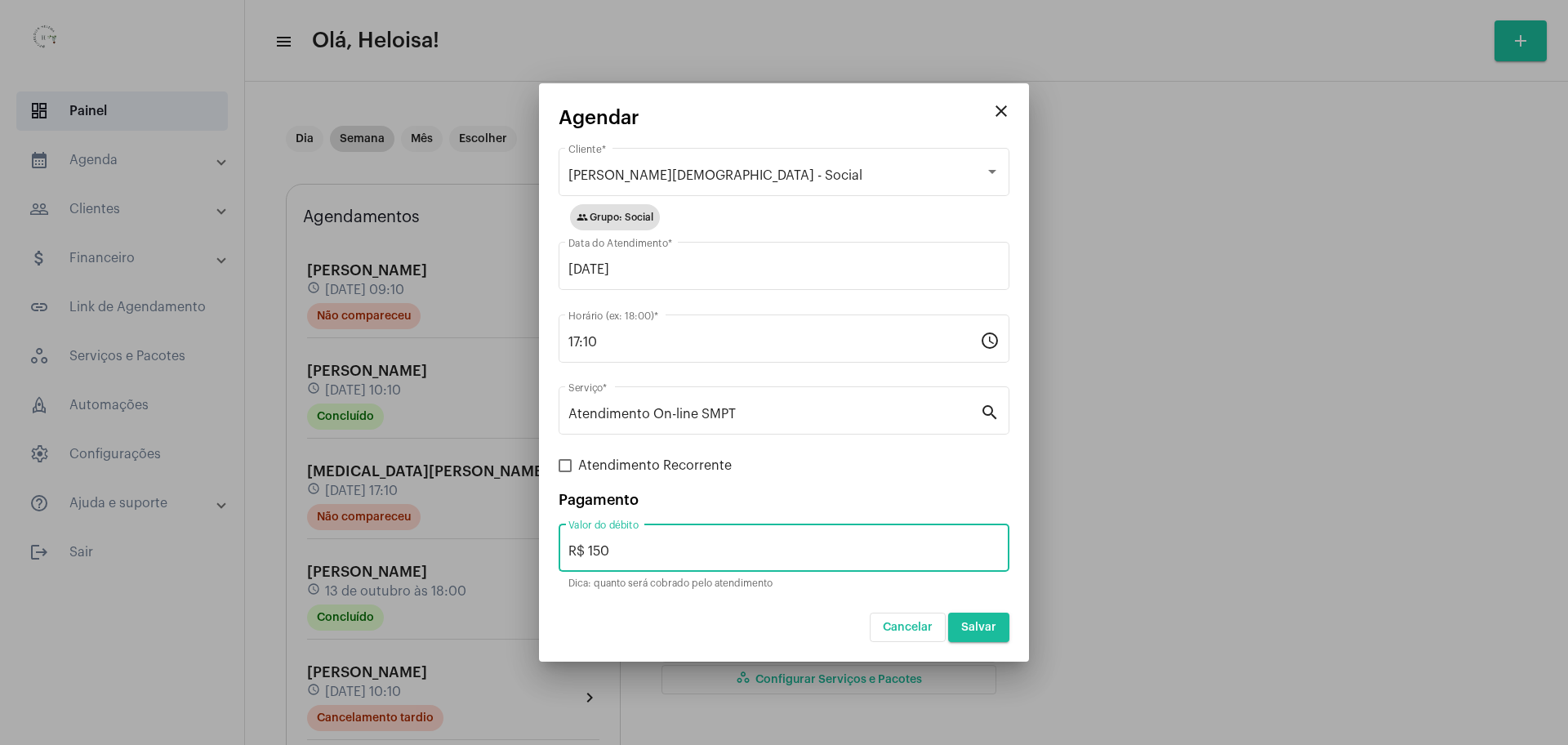
drag, startPoint x: 615, startPoint y: 550, endPoint x: 596, endPoint y: 556, distance: 19.9
click at [596, 556] on input "R$ 150" at bounding box center [784, 551] width 431 height 15
click at [594, 549] on input "R$ 150" at bounding box center [784, 551] width 431 height 15
type input "R$ 50"
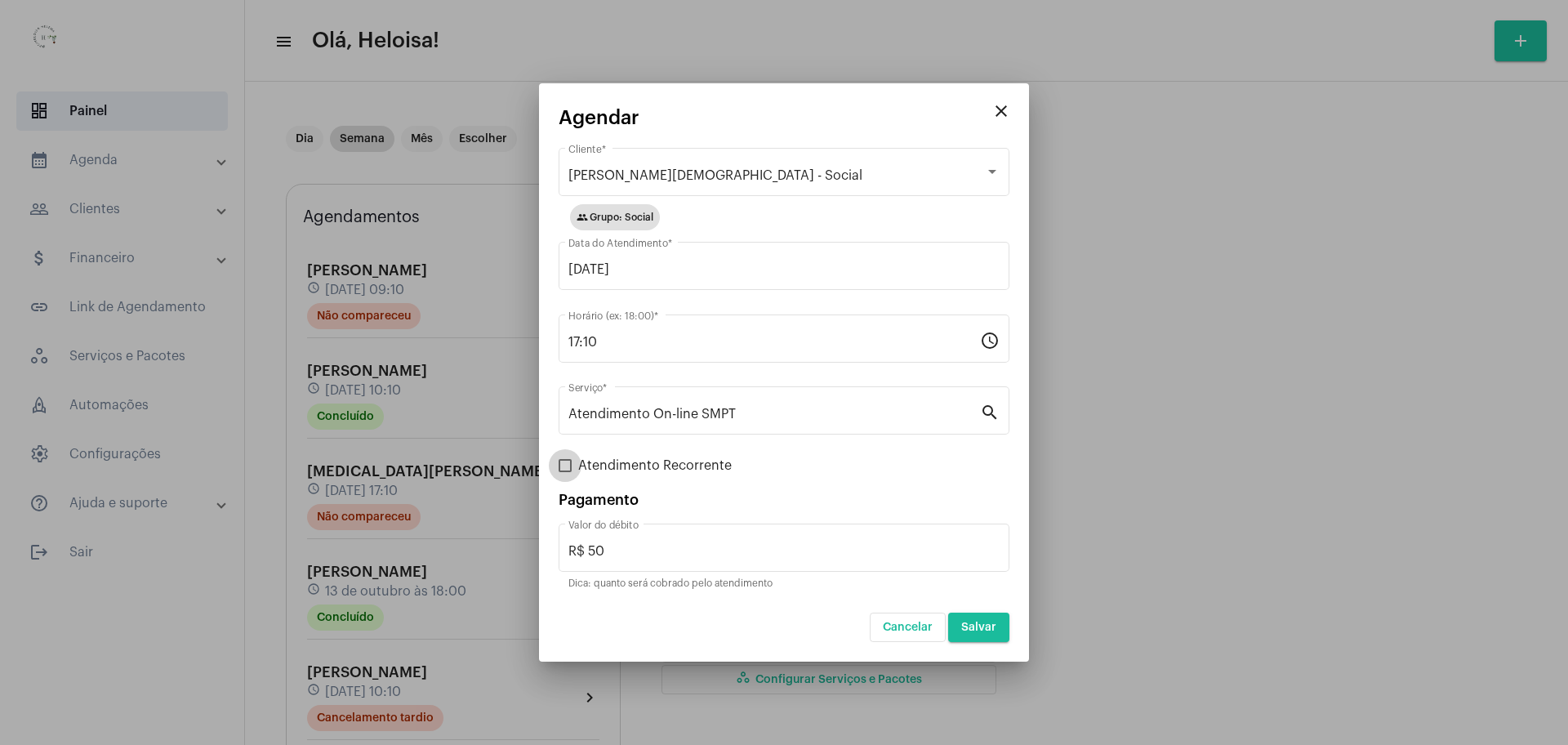
click at [564, 462] on span at bounding box center [564, 465] width 13 height 13
click at [564, 472] on input "Atendimento Recorrente" at bounding box center [564, 472] width 1 height 1
checkbox input "true"
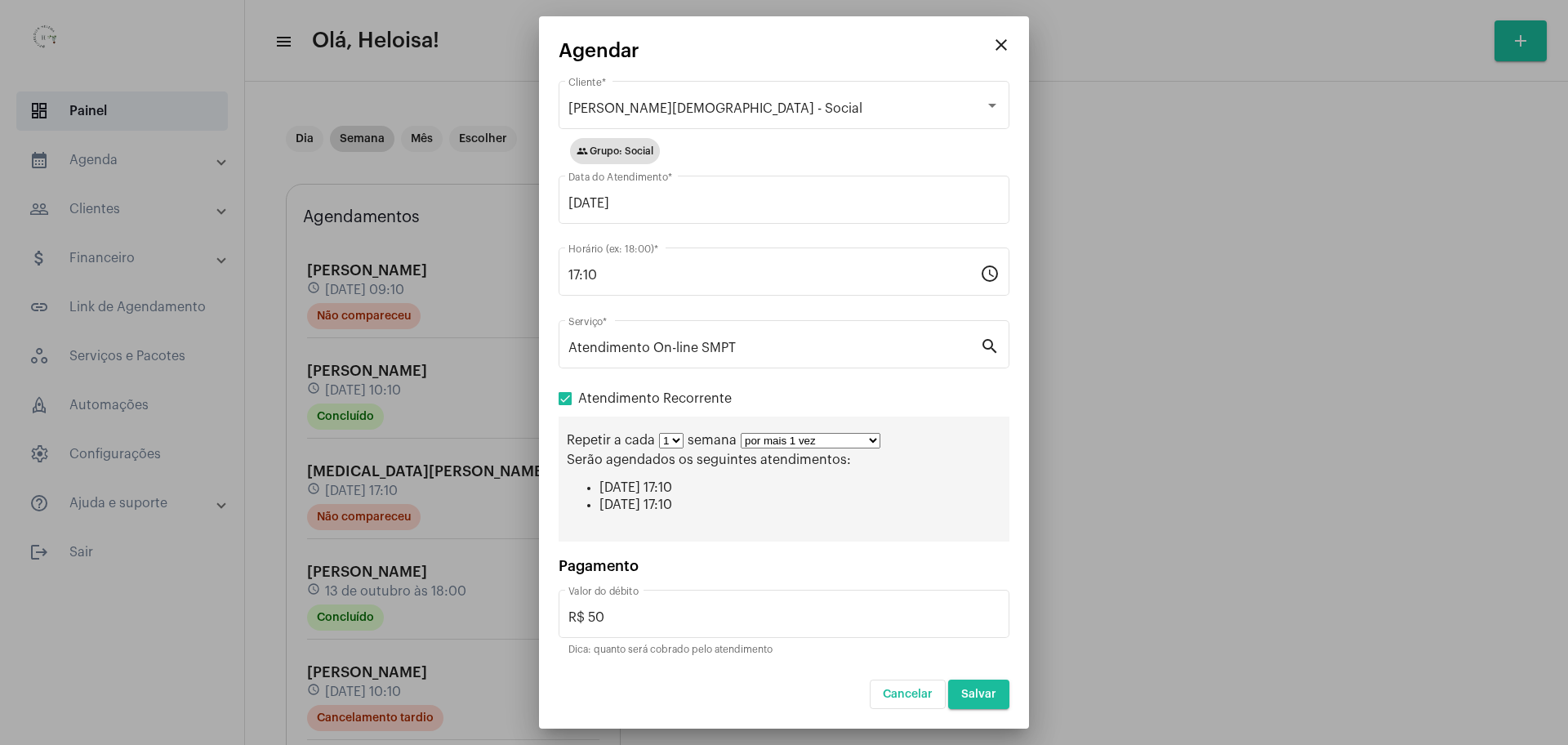
drag, startPoint x: 848, startPoint y: 434, endPoint x: 853, endPoint y: 446, distance: 13.0
click at [848, 434] on select "por mais 1 vez por mais 2 vezes por mais 3 vezes por mais 4 vezes por mais 5 ve…" at bounding box center [810, 441] width 139 height 16
select select "9: 10"
click at [741, 433] on select "por mais 1 vez por mais 2 vezes por mais 3 vezes por mais 4 vezes por mais 5 ve…" at bounding box center [810, 441] width 139 height 16
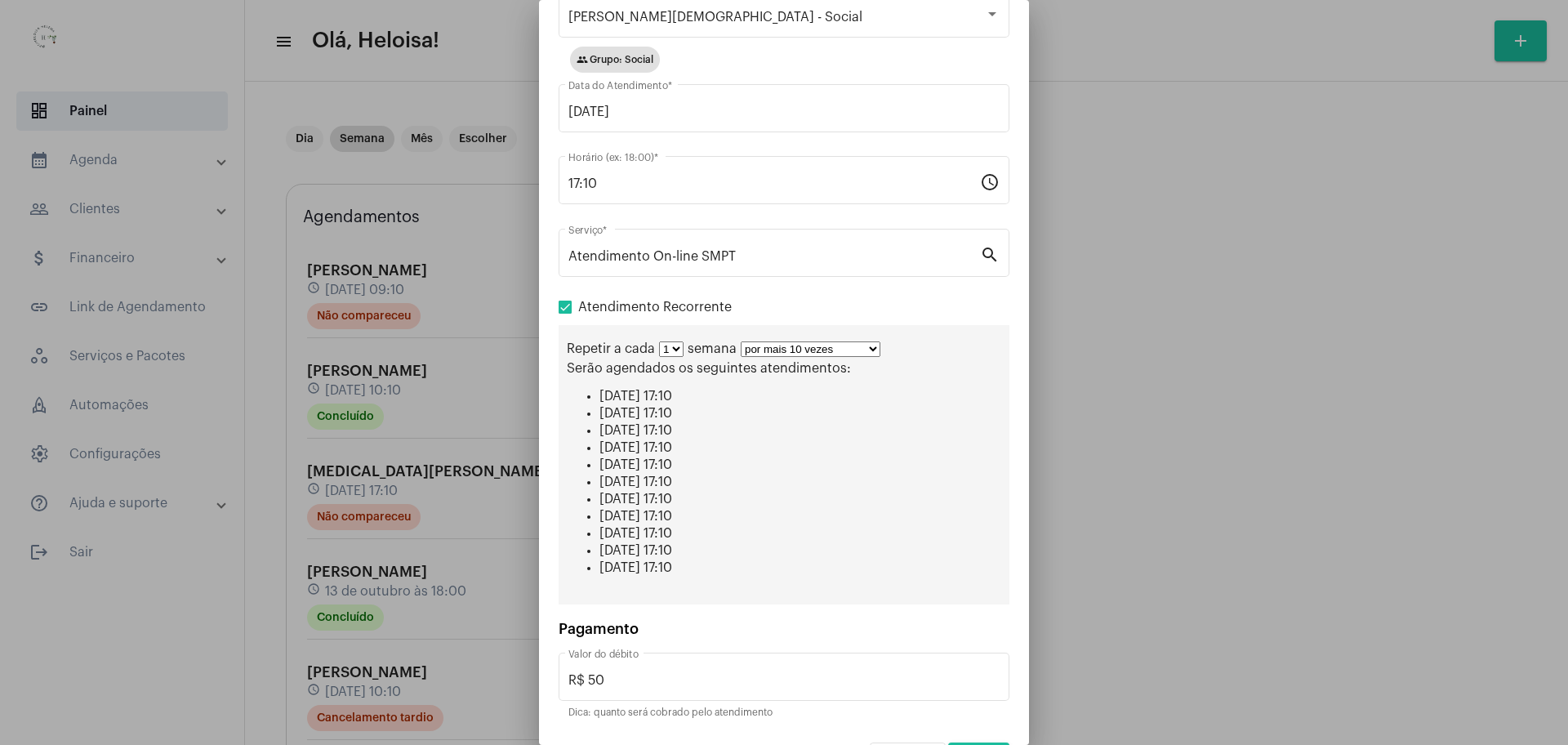
scroll to position [122, 0]
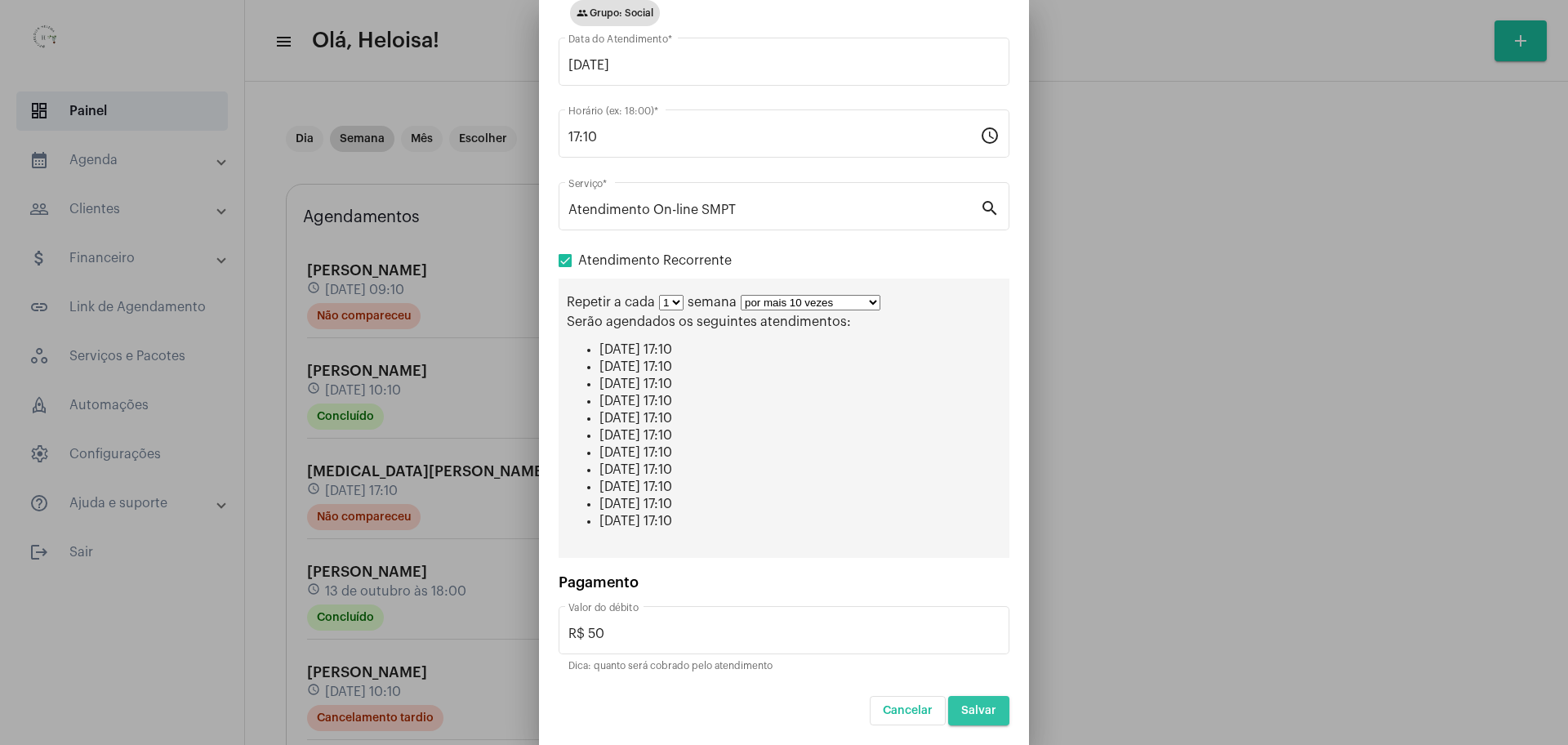
click at [962, 707] on span "Salvar" at bounding box center [979, 710] width 35 height 11
